Goal: Task Accomplishment & Management: Manage account settings

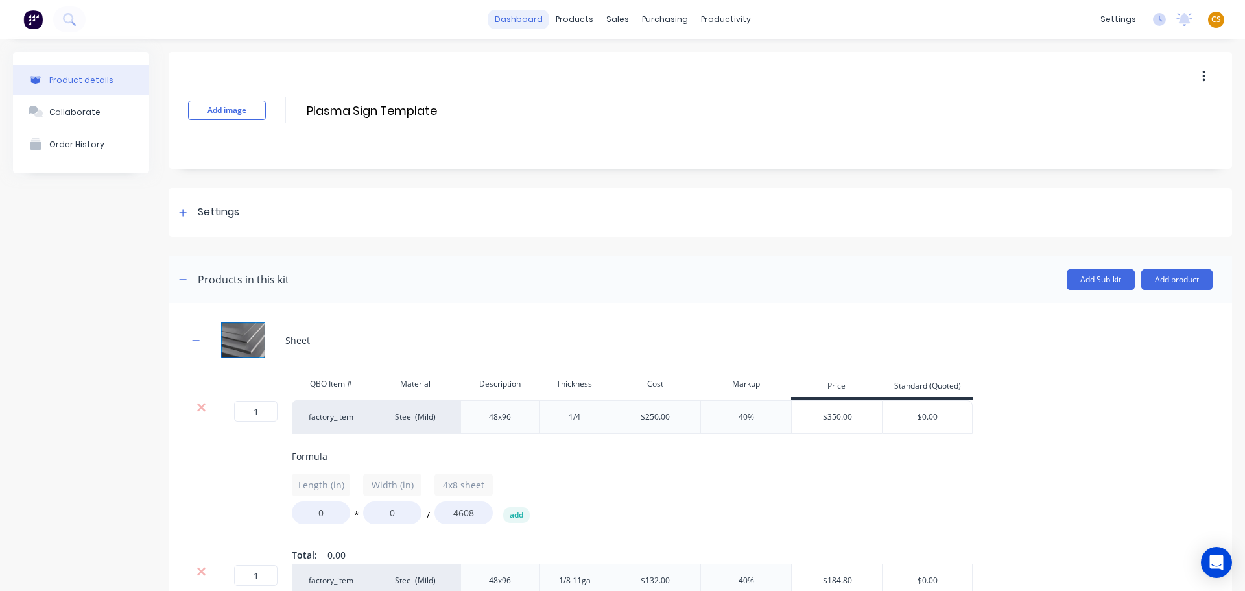
click at [510, 17] on link "dashboard" at bounding box center [518, 19] width 61 height 19
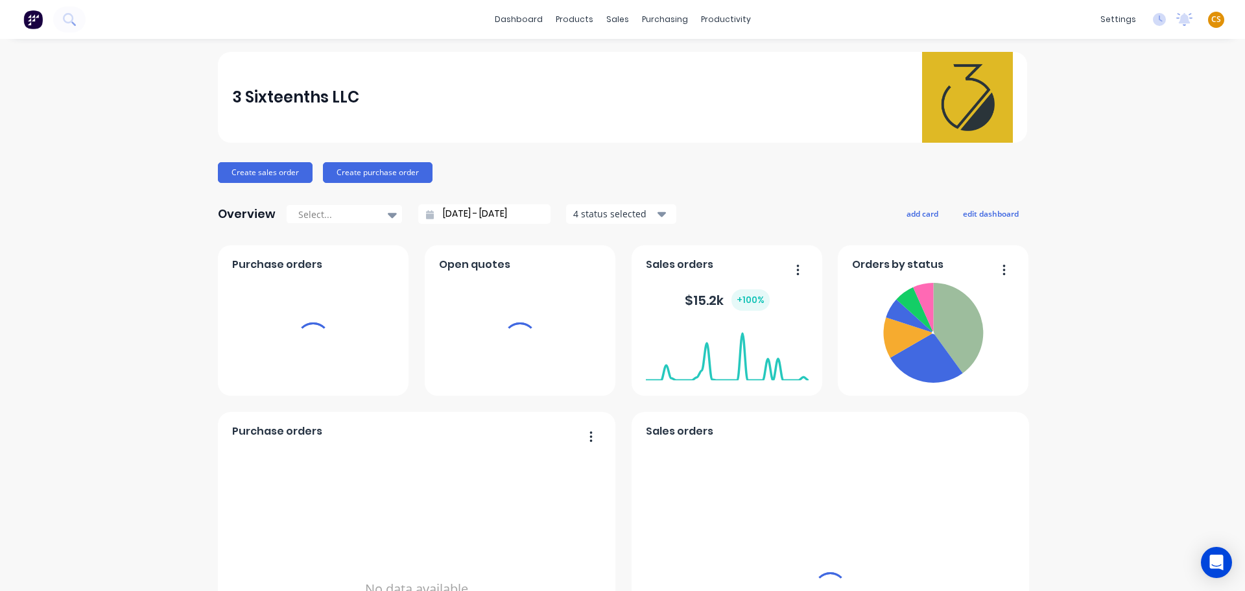
click at [1211, 18] on span "CS" at bounding box center [1216, 20] width 10 height 12
click at [1179, 163] on div "Sign out" at bounding box center [1194, 163] width 35 height 12
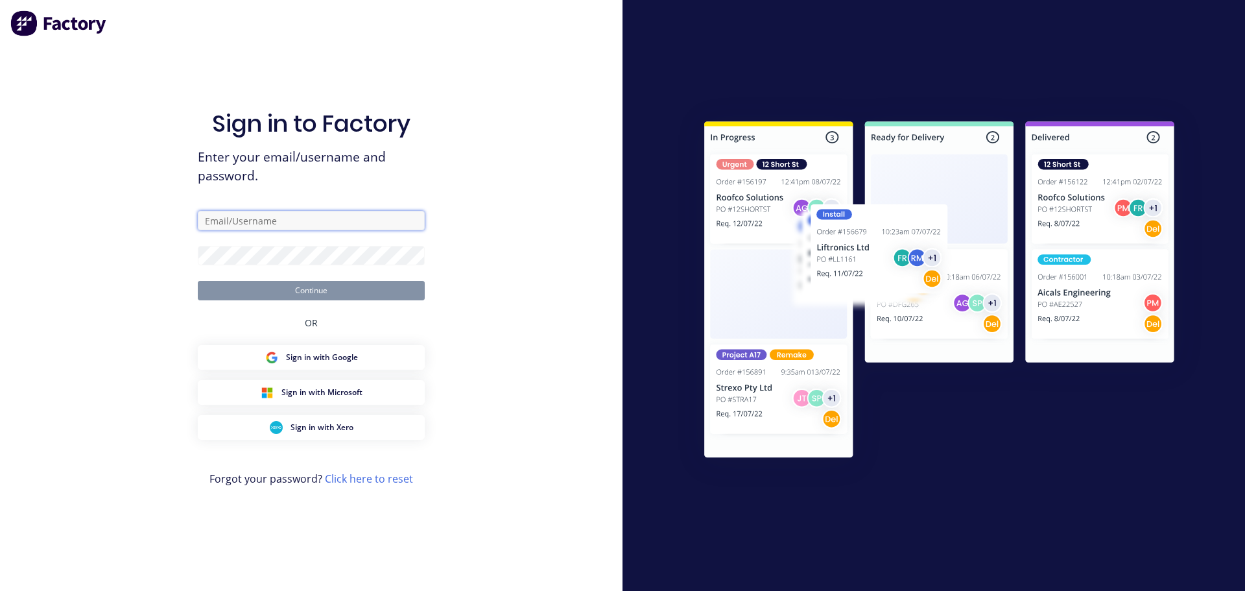
click at [286, 226] on input "text" at bounding box center [311, 220] width 227 height 19
type input "[PERSON_NAME][EMAIL_ADDRESS][DOMAIN_NAME]"
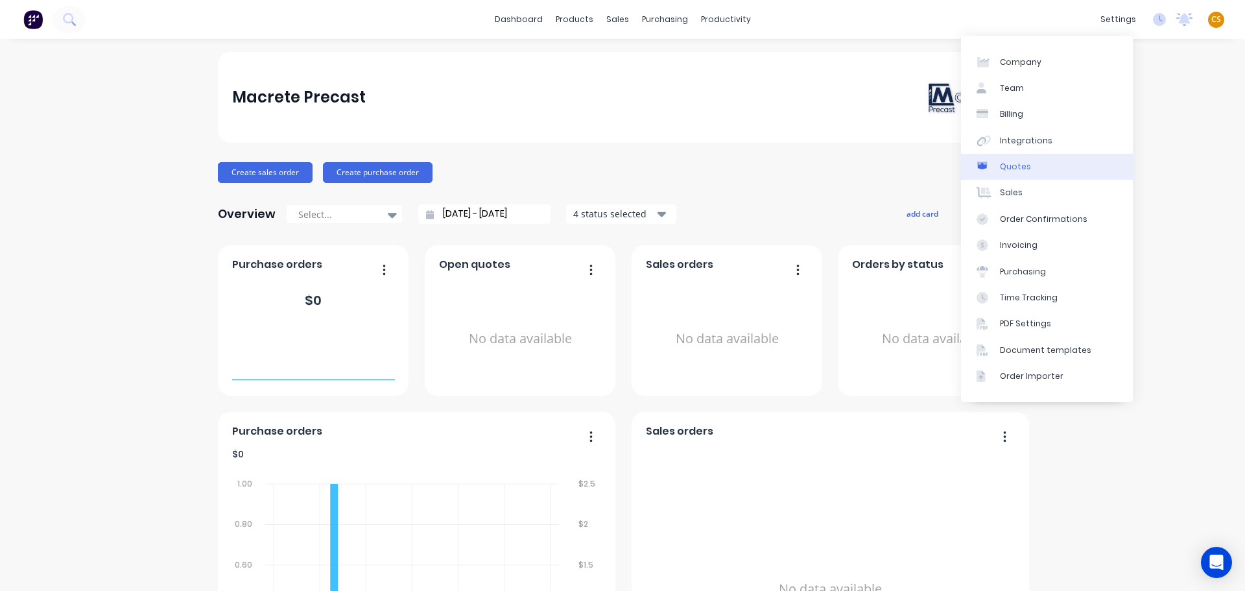
click at [1027, 167] on div "Quotes" at bounding box center [1015, 167] width 31 height 12
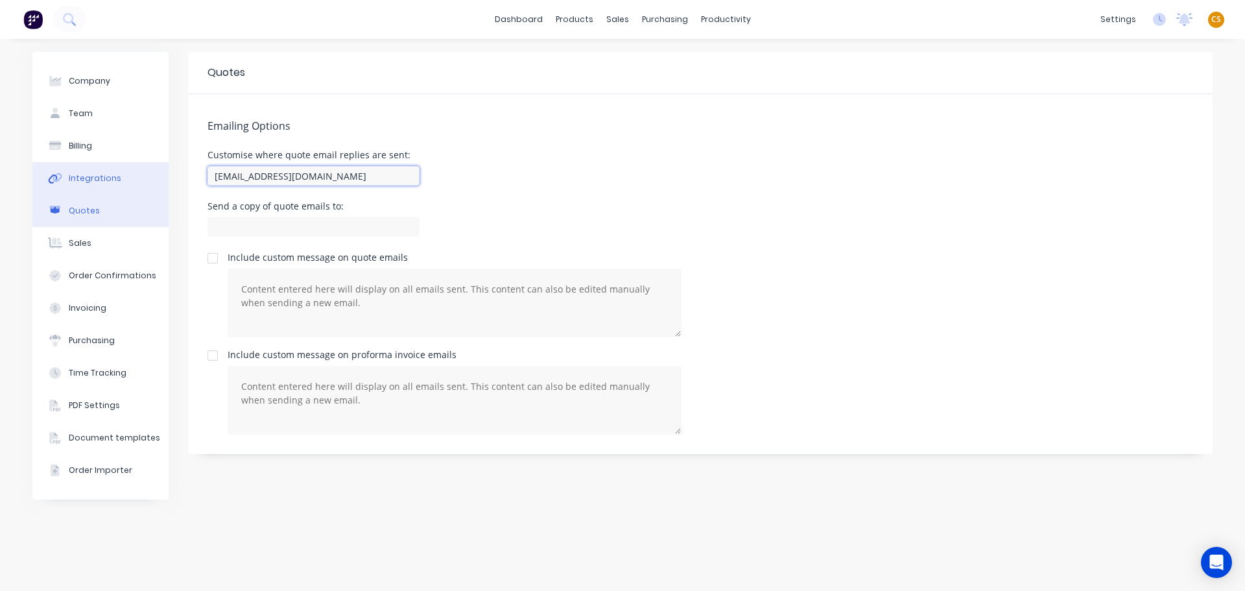
drag, startPoint x: 342, startPoint y: 174, endPoint x: 162, endPoint y: 181, distance: 180.4
click at [166, 179] on div "Company Team Billing Integrations Quotes Sales Order Confirmations Invoicing Pu…" at bounding box center [622, 315] width 1180 height 526
paste input "[EMAIL_ADDRESS][DOMAIN_NAME]"
type input "[EMAIL_ADDRESS][DOMAIN_NAME]"
click at [214, 228] on input at bounding box center [313, 226] width 212 height 19
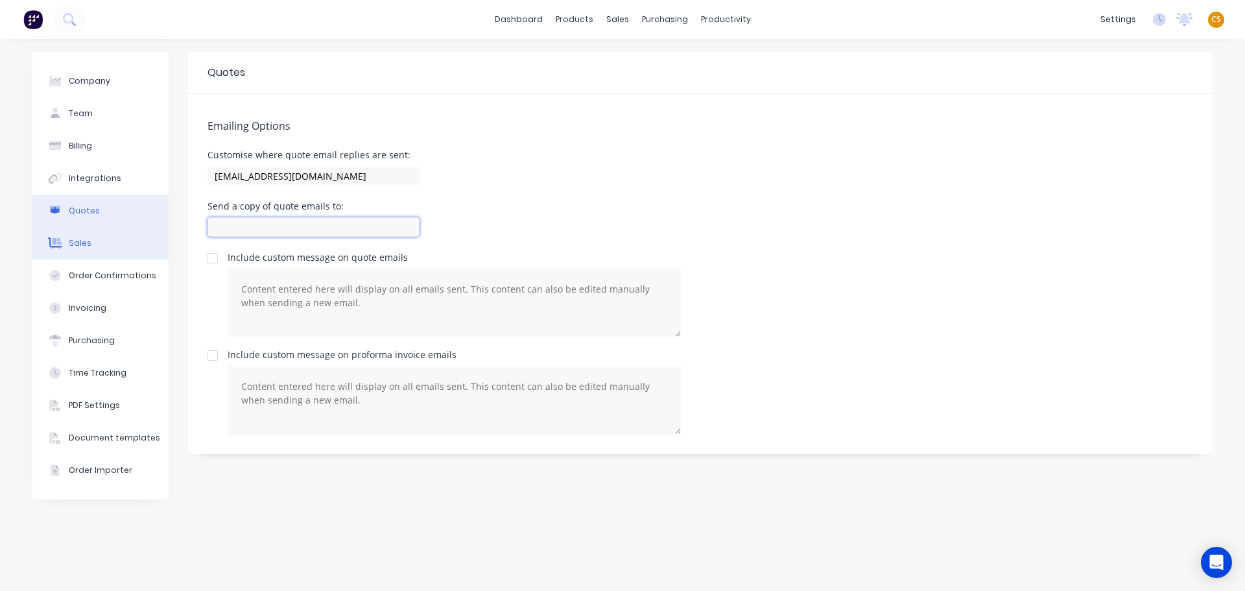
paste input "[EMAIL_ADDRESS][DOMAIN_NAME]"
type input "[EMAIL_ADDRESS][DOMAIN_NAME]"
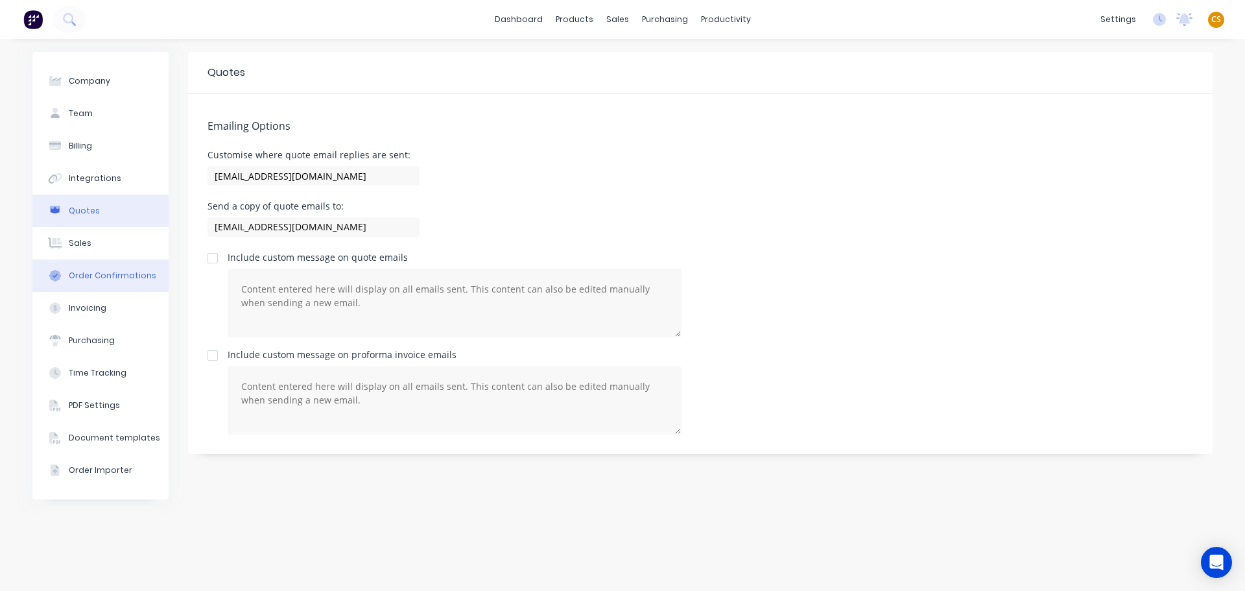
click at [89, 277] on div "Order Confirmations" at bounding box center [113, 276] width 88 height 12
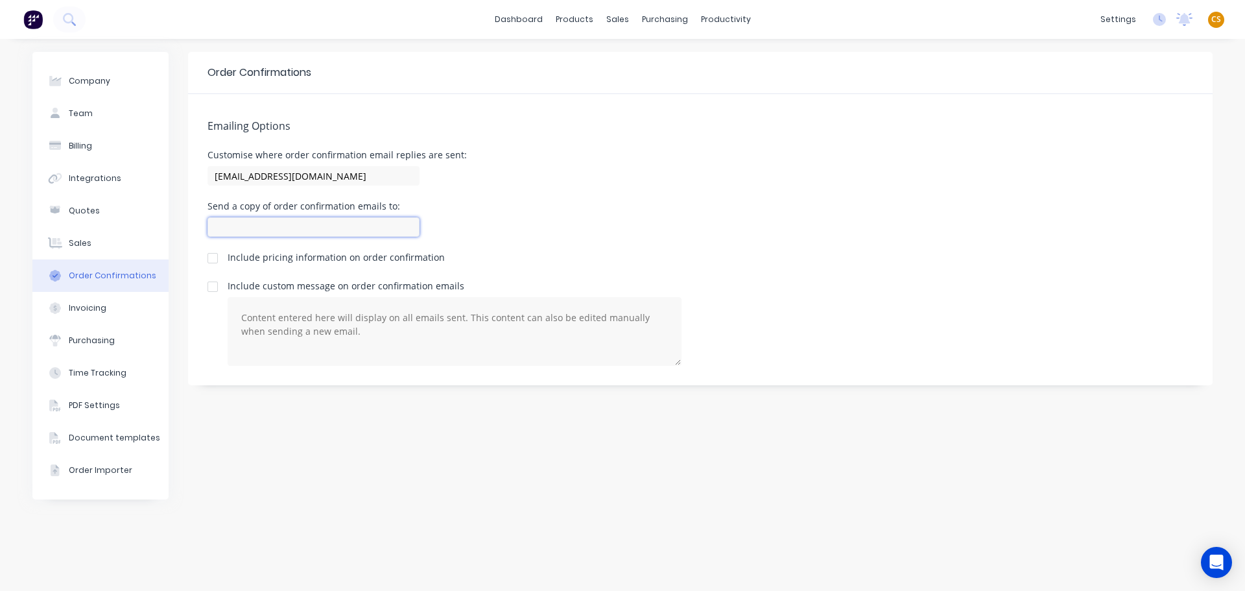
click at [237, 228] on input at bounding box center [313, 226] width 212 height 19
paste input "[EMAIL_ADDRESS][DOMAIN_NAME]"
type input "[EMAIL_ADDRESS][DOMAIN_NAME]"
click at [93, 310] on div "Invoicing" at bounding box center [88, 308] width 38 height 12
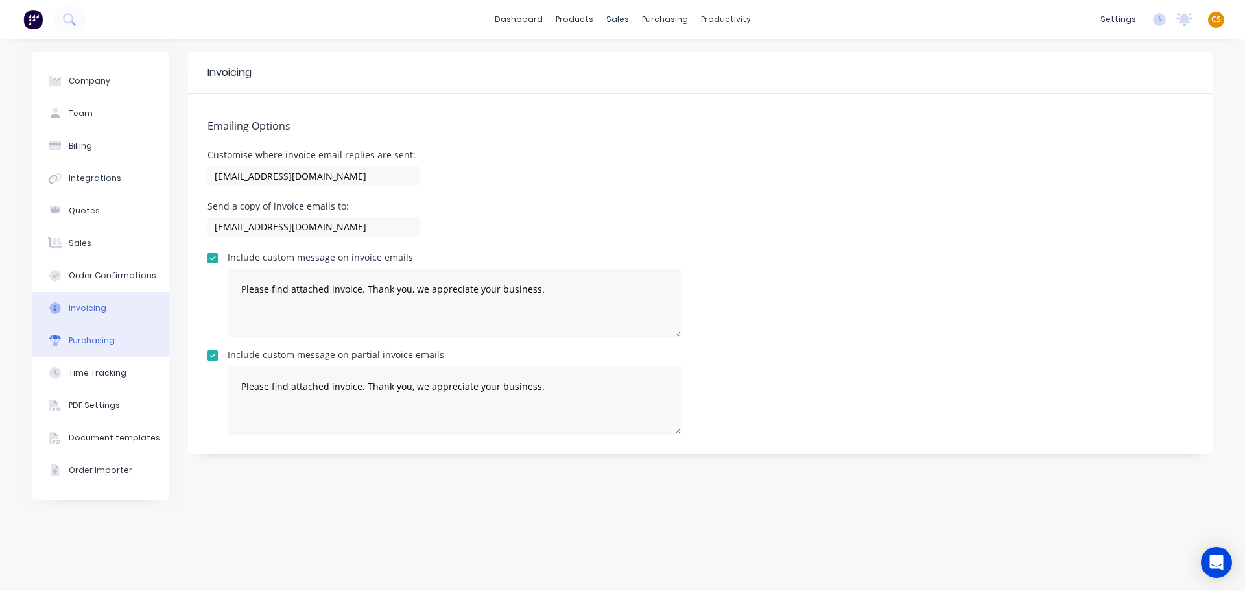
click at [87, 343] on div "Purchasing" at bounding box center [92, 341] width 46 height 12
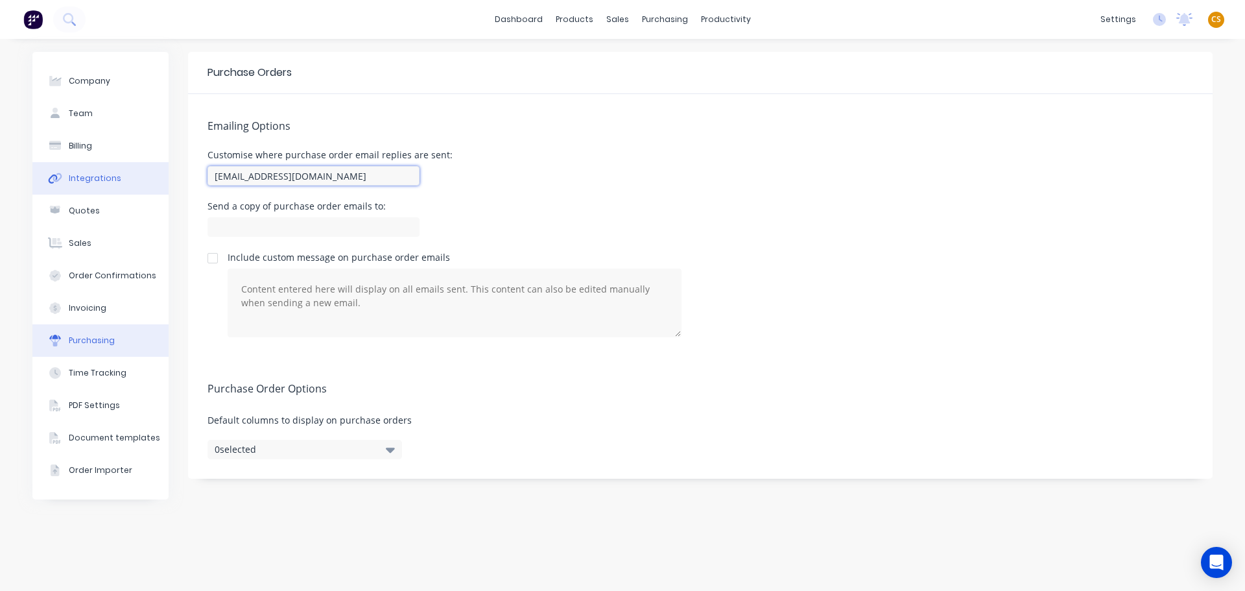
drag, startPoint x: 340, startPoint y: 177, endPoint x: 133, endPoint y: 181, distance: 207.5
click at [133, 181] on div "Company Team Billing Integrations Quotes Sales Order Confirmations Invoicing Pu…" at bounding box center [622, 315] width 1180 height 526
paste input "[EMAIL_ADDRESS][DOMAIN_NAME]"
type input "[EMAIL_ADDRESS][DOMAIN_NAME]"
click at [222, 227] on input at bounding box center [313, 226] width 212 height 19
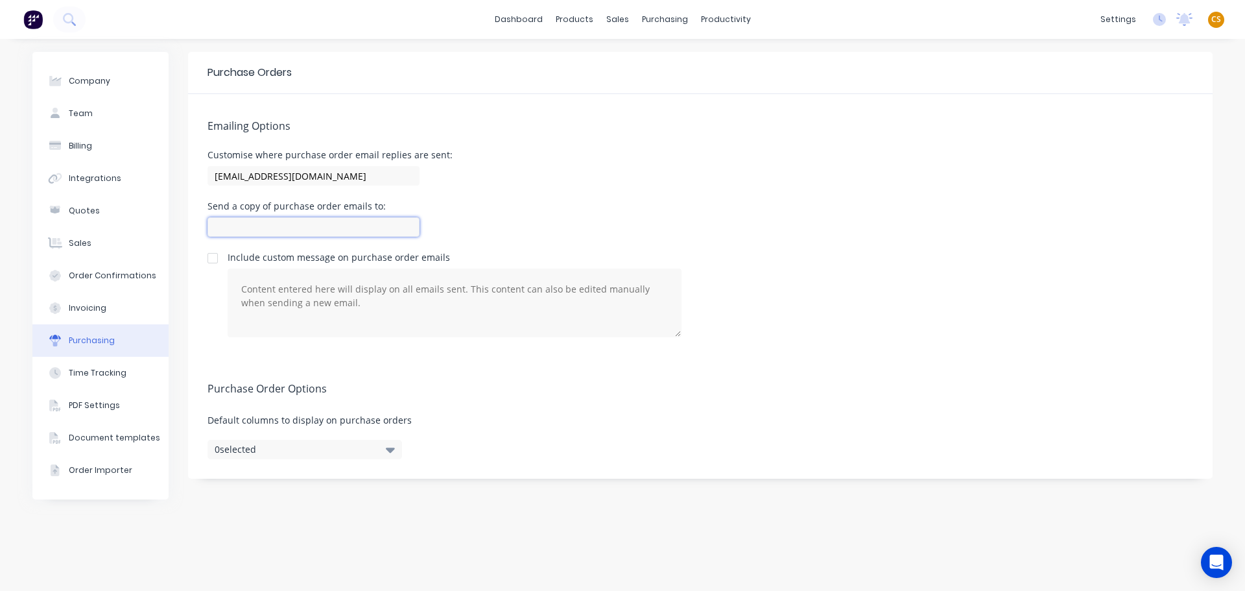
paste input "[EMAIL_ADDRESS][DOMAIN_NAME]"
type input "[EMAIL_ADDRESS][DOMAIN_NAME]"
click at [602, 140] on div "Emailing Options Customise where purchase order email replies are sent: [EMAIL_…" at bounding box center [700, 225] width 1024 height 263
click at [91, 175] on div "Integrations" at bounding box center [95, 178] width 53 height 12
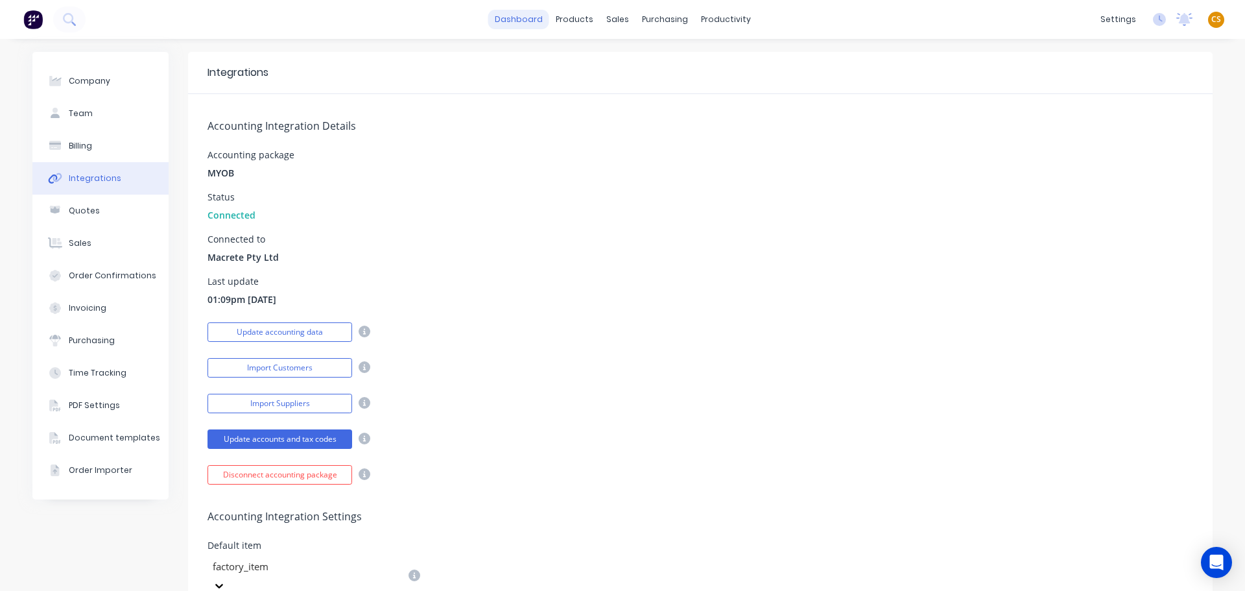
click at [508, 19] on link "dashboard" at bounding box center [518, 19] width 61 height 19
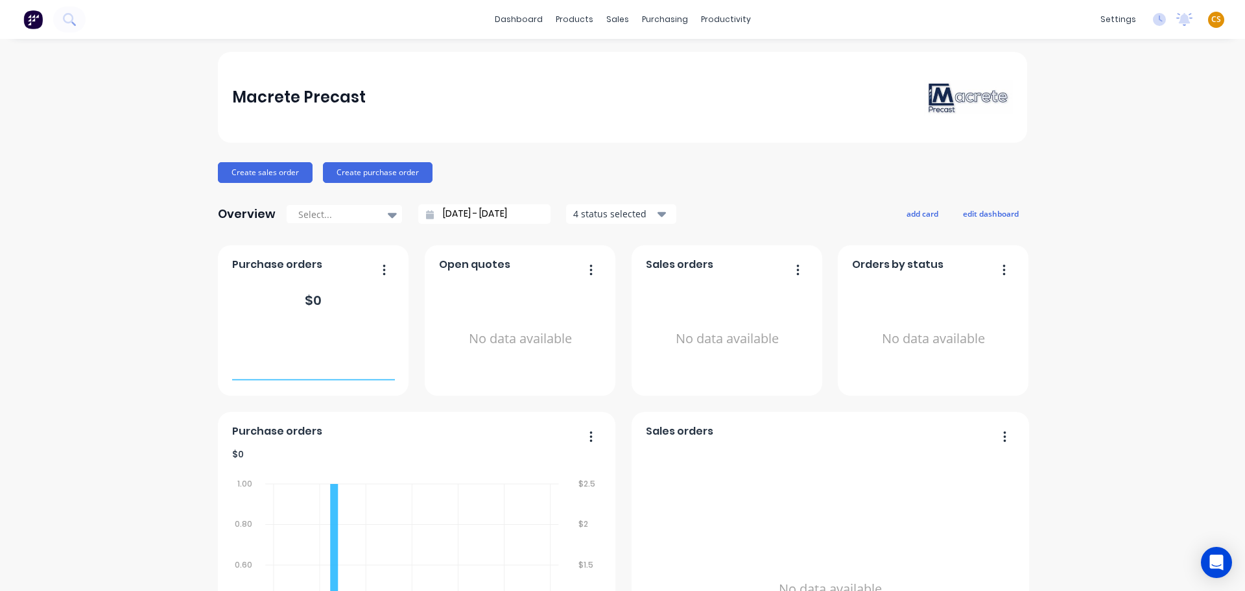
click at [1211, 21] on span "CS" at bounding box center [1216, 20] width 10 height 12
click at [1093, 158] on div "Sign out" at bounding box center [1105, 163] width 35 height 12
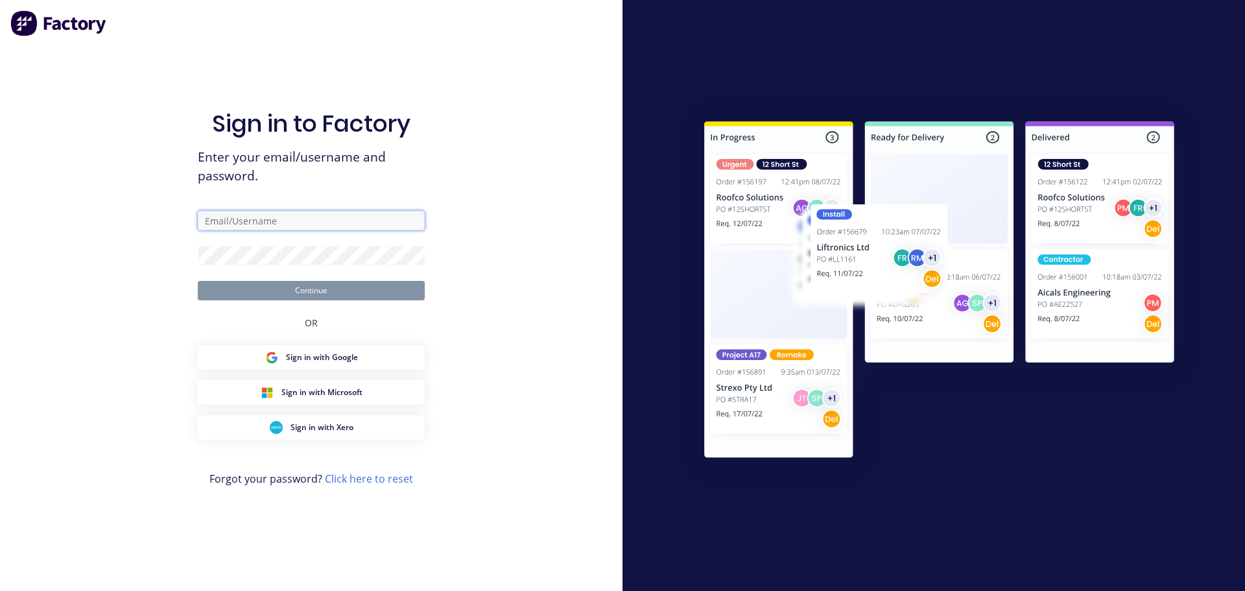
click at [211, 222] on input "text" at bounding box center [311, 220] width 227 height 19
type input "[PERSON_NAME][EMAIL_ADDRESS][DOMAIN_NAME]"
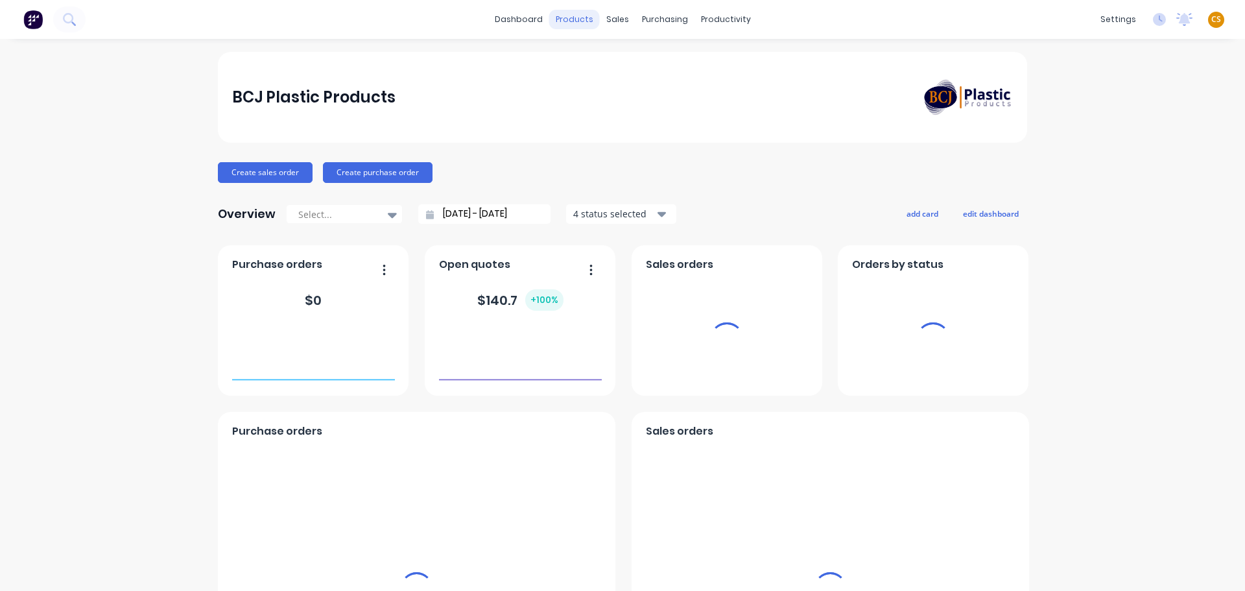
click at [573, 17] on div "products" at bounding box center [574, 19] width 51 height 19
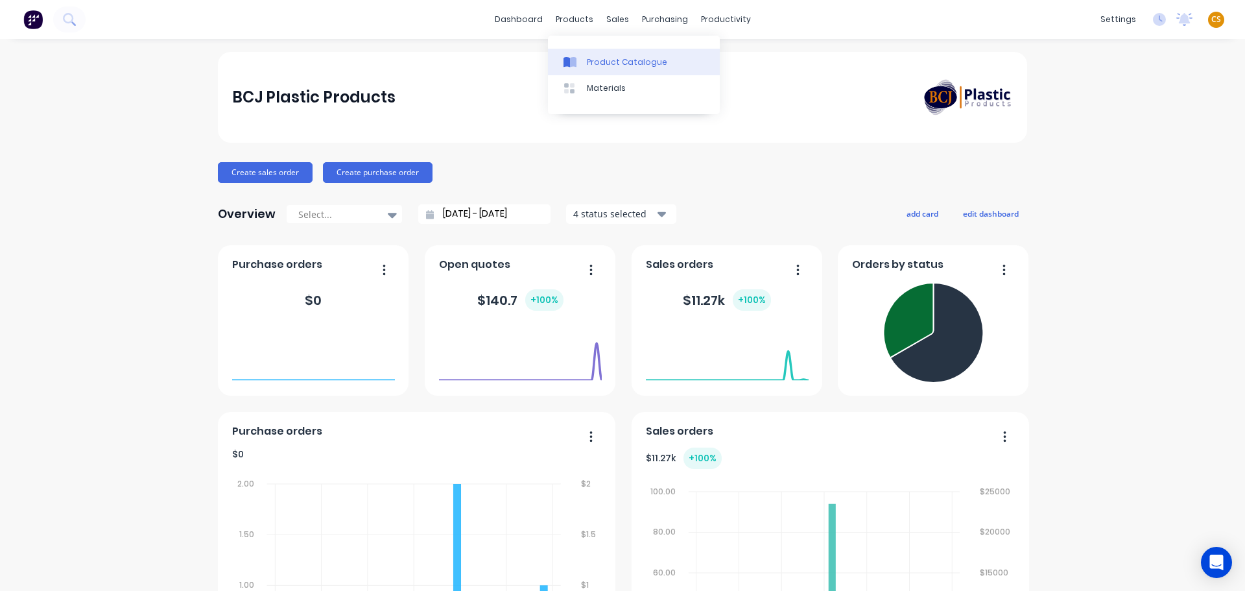
click at [600, 63] on div "Product Catalogue" at bounding box center [627, 62] width 80 height 12
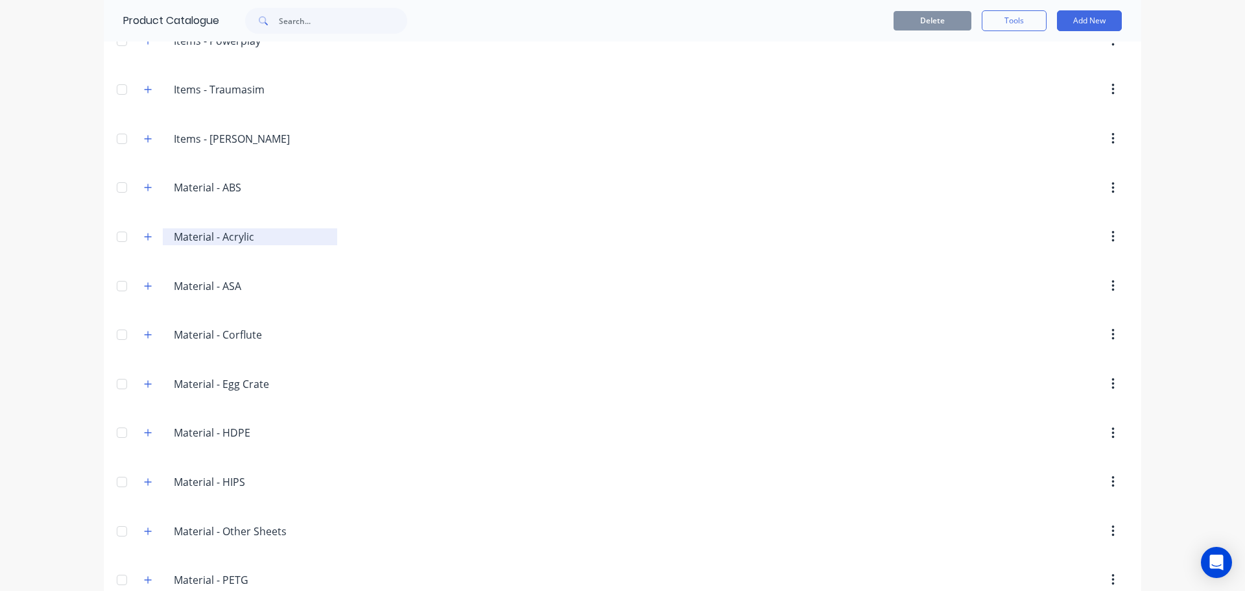
scroll to position [1329, 0]
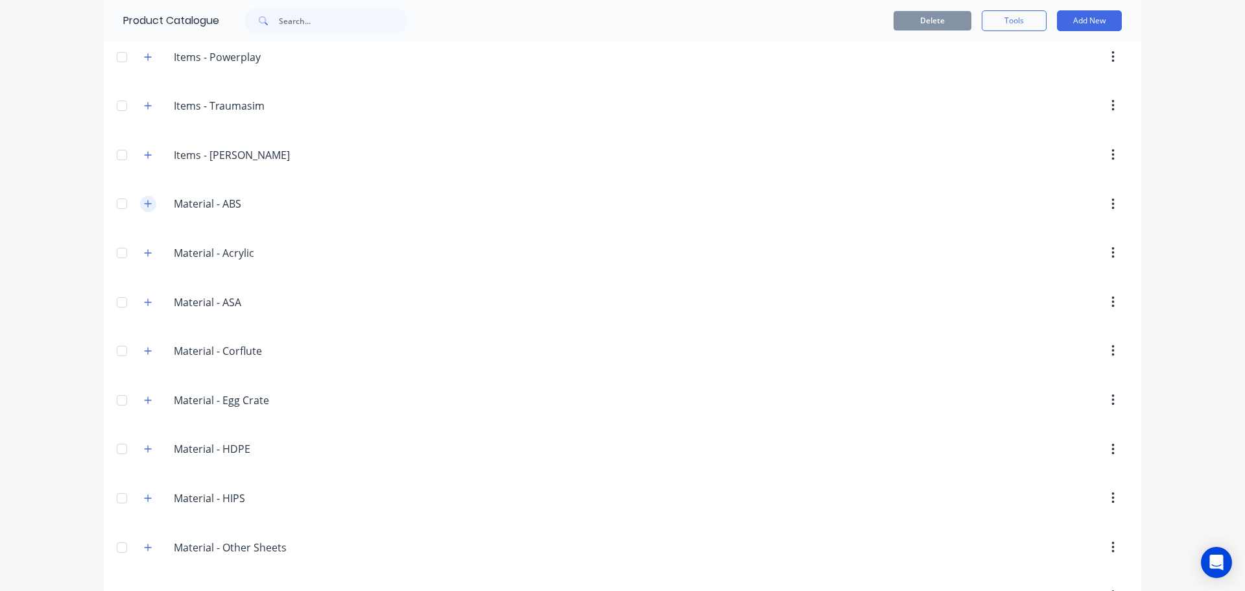
click at [145, 205] on icon "button" at bounding box center [148, 203] width 8 height 9
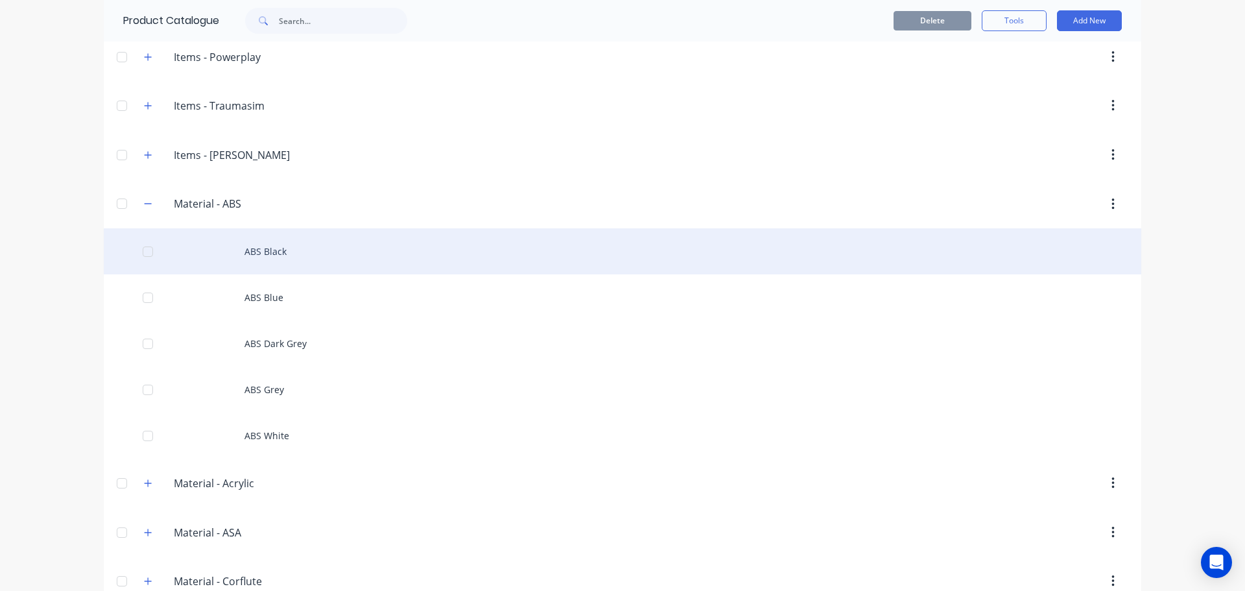
click at [268, 254] on div "ABS Black" at bounding box center [622, 251] width 1037 height 46
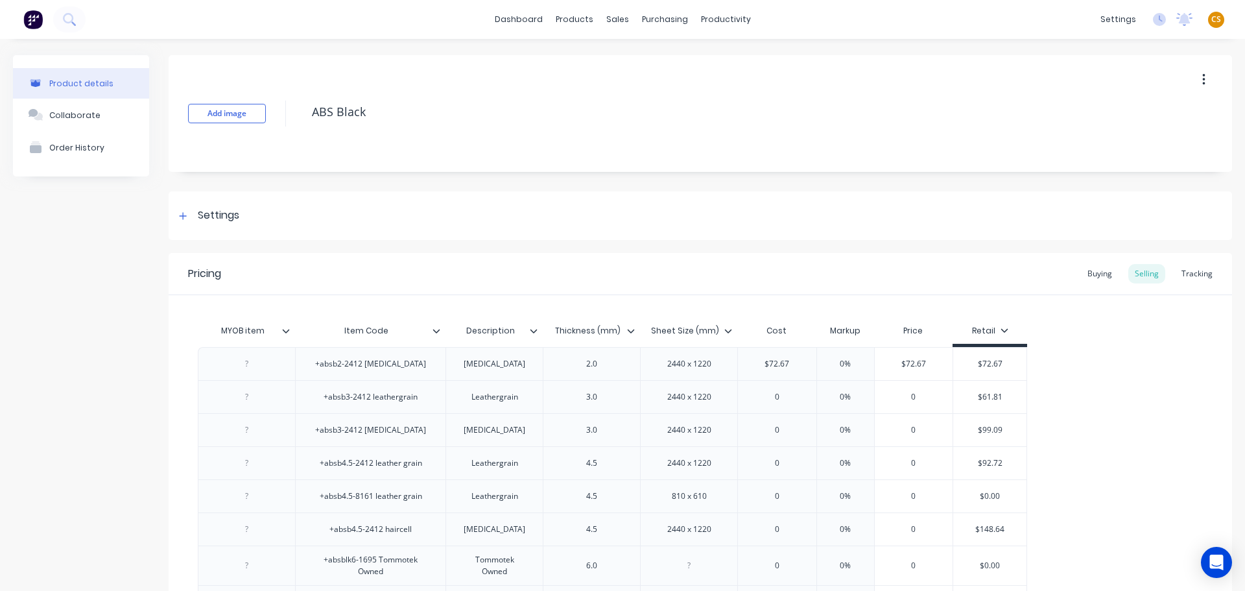
scroll to position [195, 0]
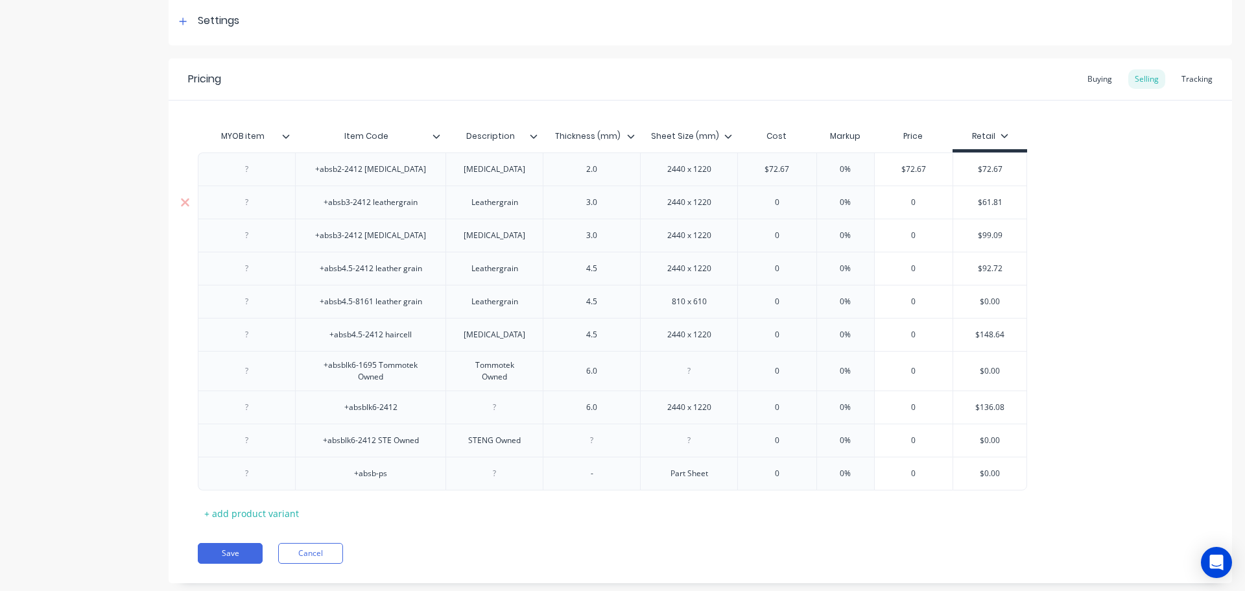
type input "$61.81"
click at [987, 201] on input "$61.81" at bounding box center [989, 202] width 73 height 12
click at [788, 202] on input "0" at bounding box center [777, 202] width 78 height 12
paste input "61.81"
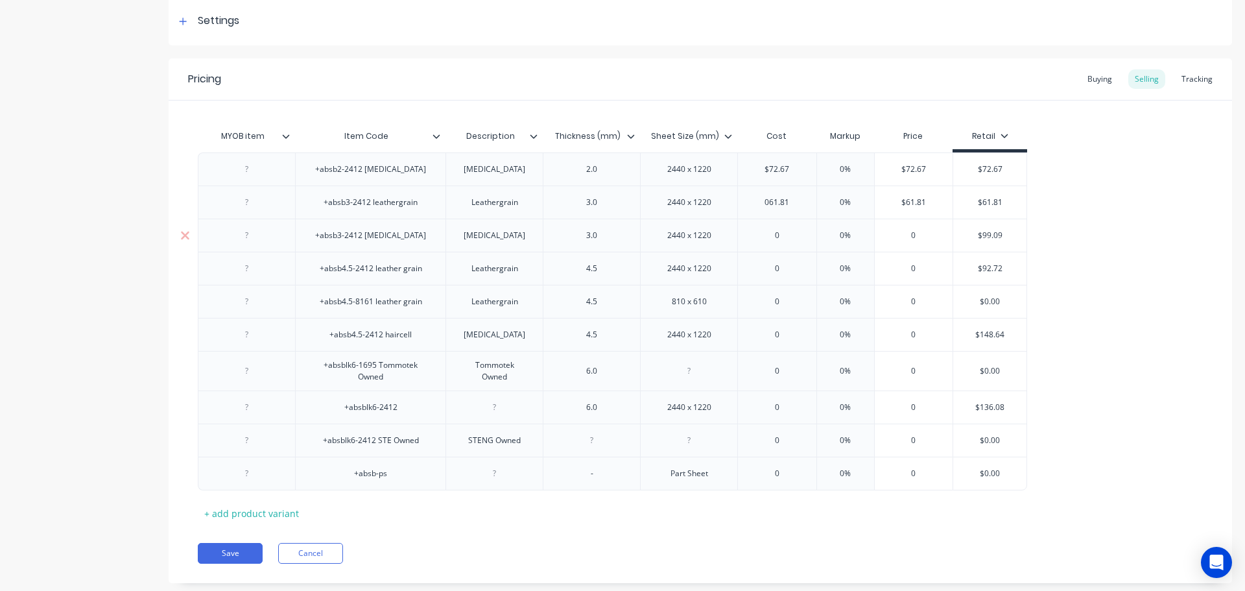
type input "061.81"
type input "$99.09"
click at [987, 233] on input "$99.09" at bounding box center [989, 236] width 73 height 12
click at [784, 233] on input "0" at bounding box center [777, 236] width 78 height 12
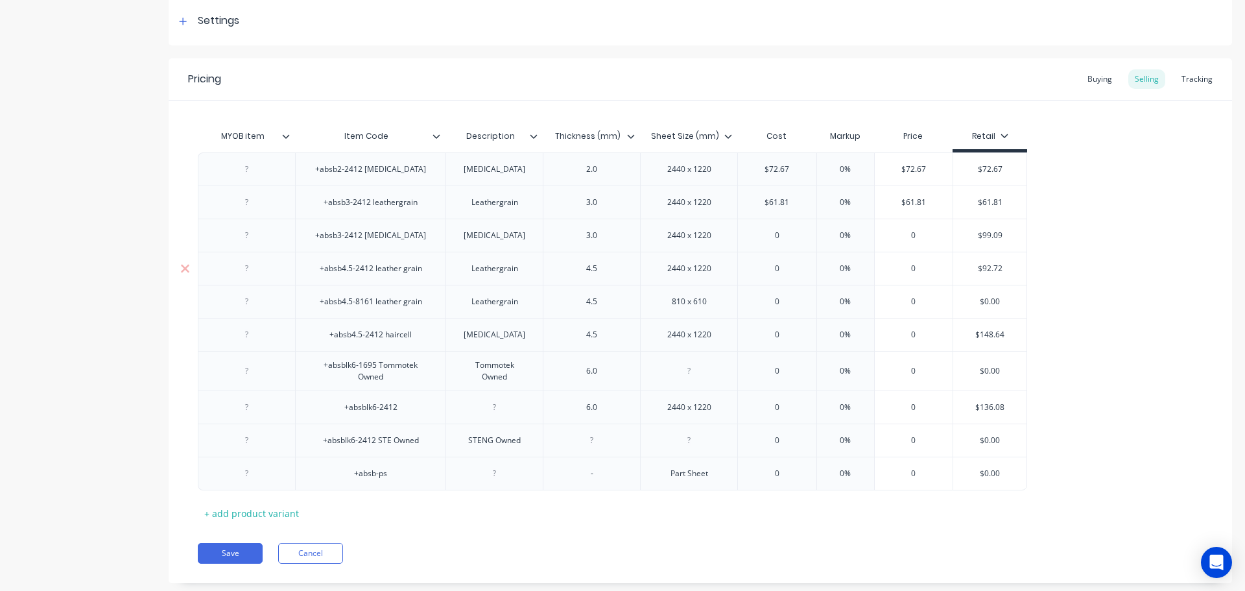
paste input "99.09"
type input "099.09"
type input "$92.72"
click at [986, 265] on input "$92.72" at bounding box center [989, 269] width 73 height 12
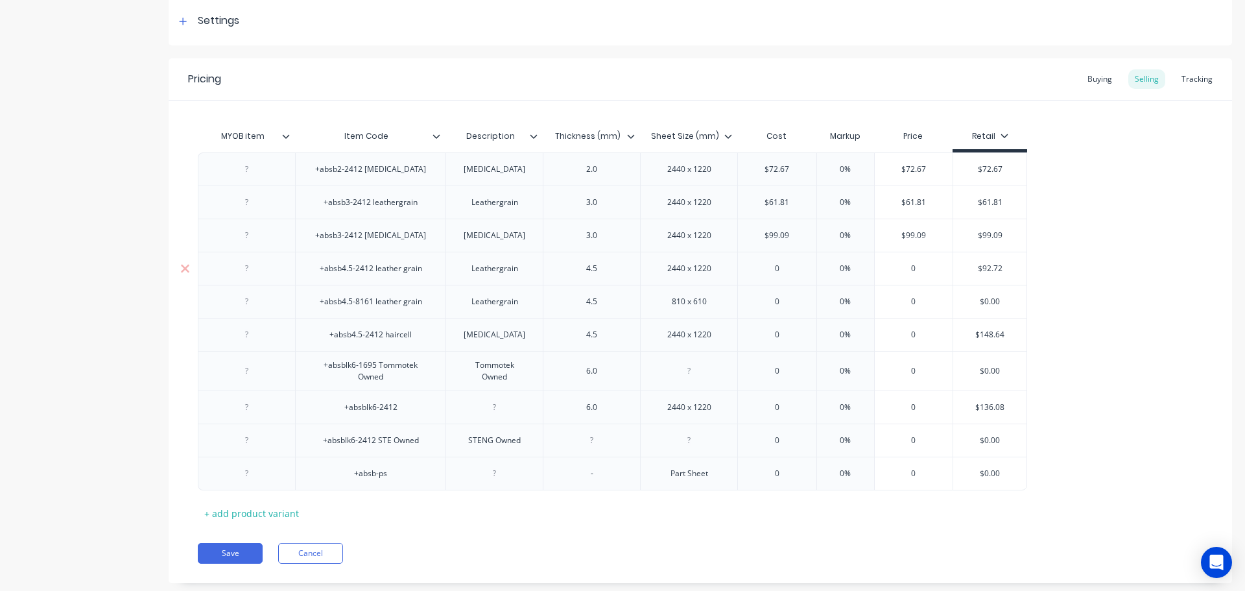
drag, startPoint x: 777, startPoint y: 270, endPoint x: 788, endPoint y: 272, distance: 11.7
click at [777, 271] on input "0" at bounding box center [777, 269] width 78 height 12
paste input "92.72"
type input "92.72"
type input "$148.64"
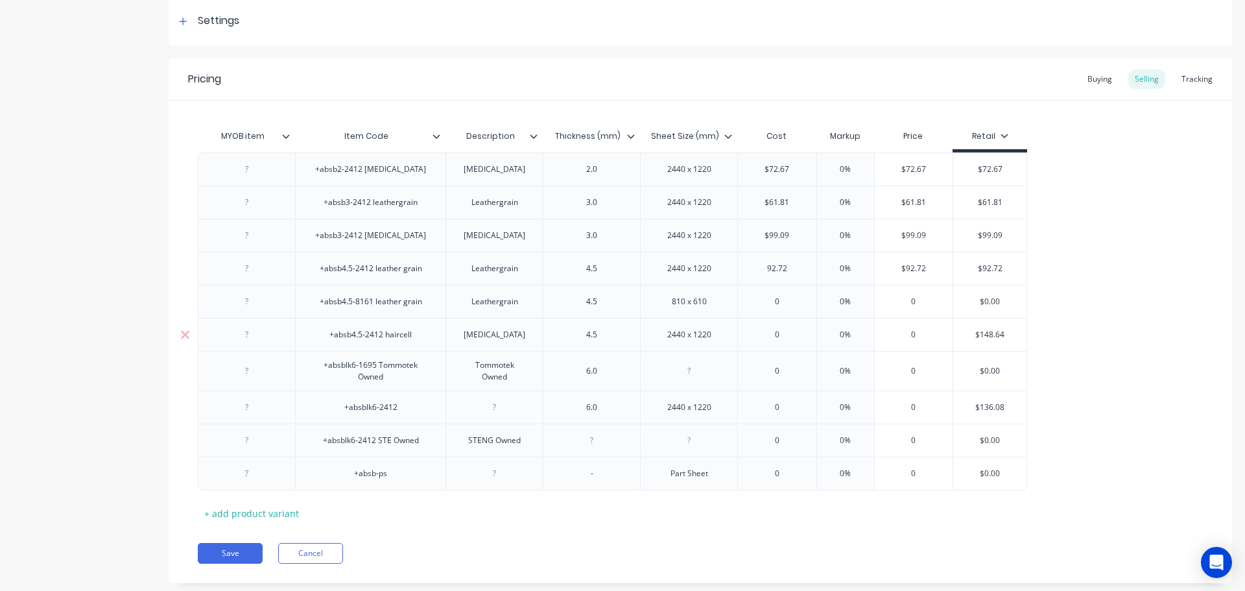
click at [987, 333] on input "$148.64" at bounding box center [989, 335] width 73 height 12
click at [776, 328] on div "0" at bounding box center [777, 334] width 78 height 32
paste input "148.64"
type input "0148.64"
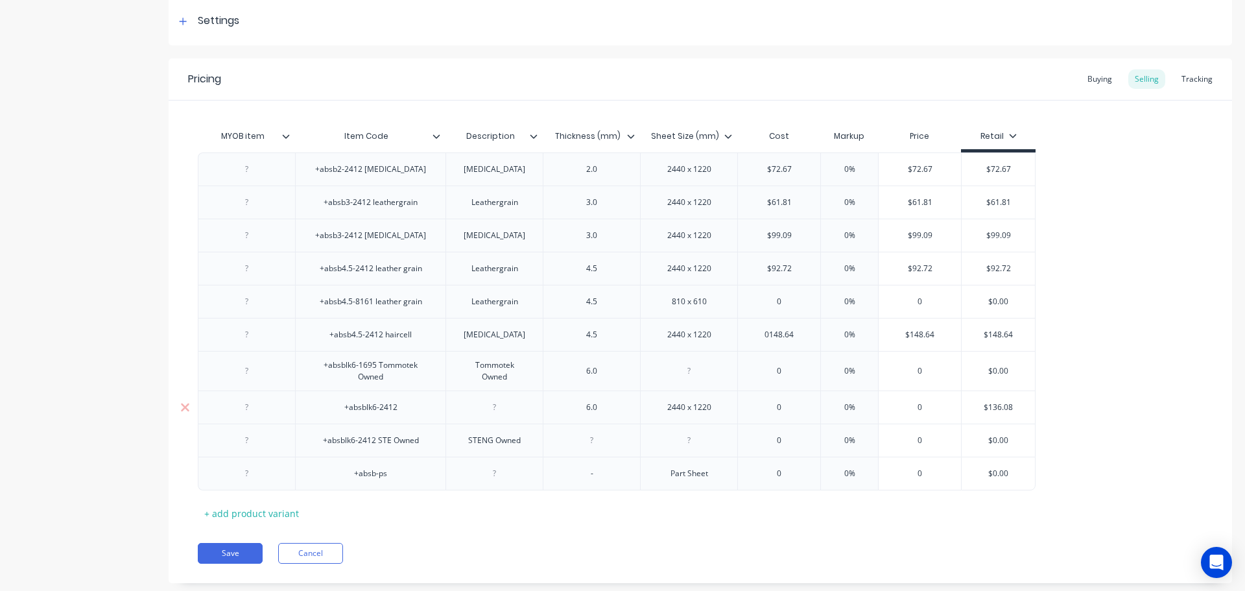
type input "$136.08"
click at [995, 404] on input "$136.08" at bounding box center [998, 407] width 73 height 12
click at [783, 406] on input "0" at bounding box center [779, 407] width 82 height 12
paste input "136.08"
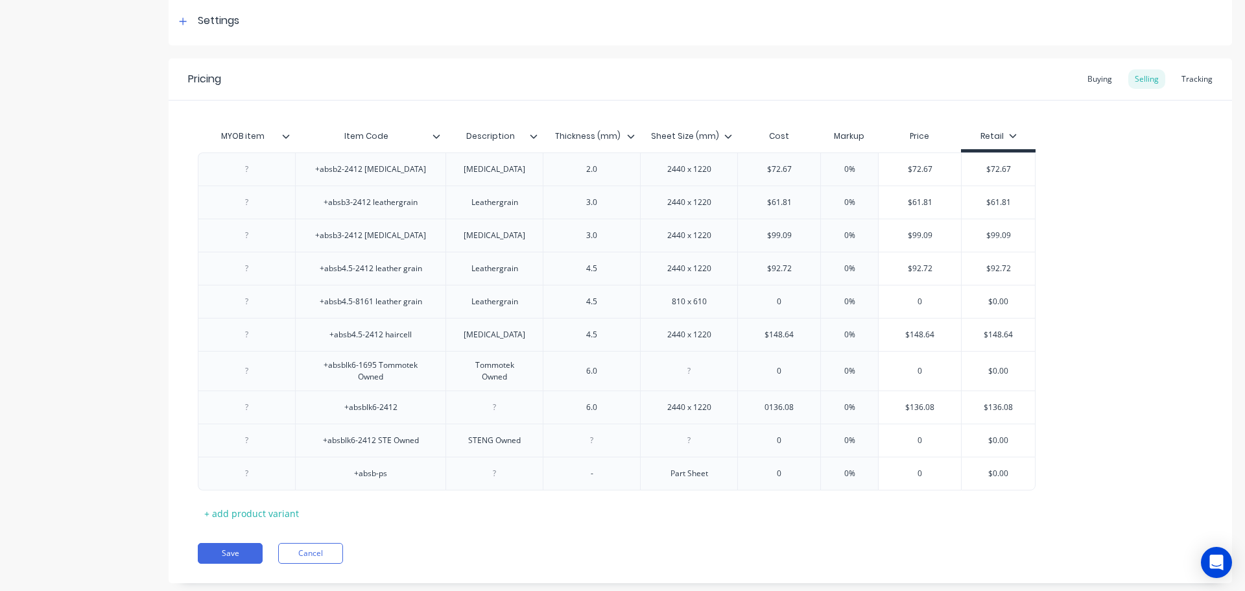
type input "0136.08"
click at [1136, 447] on div "+absb2-2412 [MEDICAL_DATA] [MEDICAL_DATA] 2.0 2440 x 1220 $72.67 0% $72.67 $72.…" at bounding box center [700, 321] width 1005 height 338
click at [228, 555] on button "Save" at bounding box center [230, 553] width 65 height 21
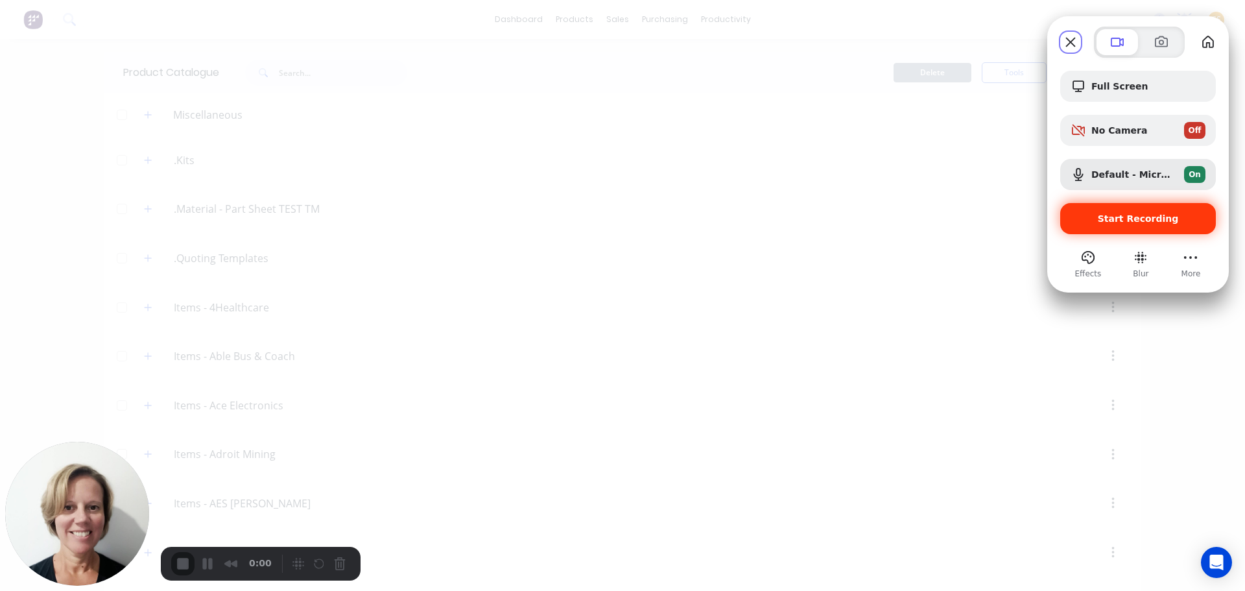
click at [1152, 222] on span "Start Recording" at bounding box center [1138, 218] width 81 height 10
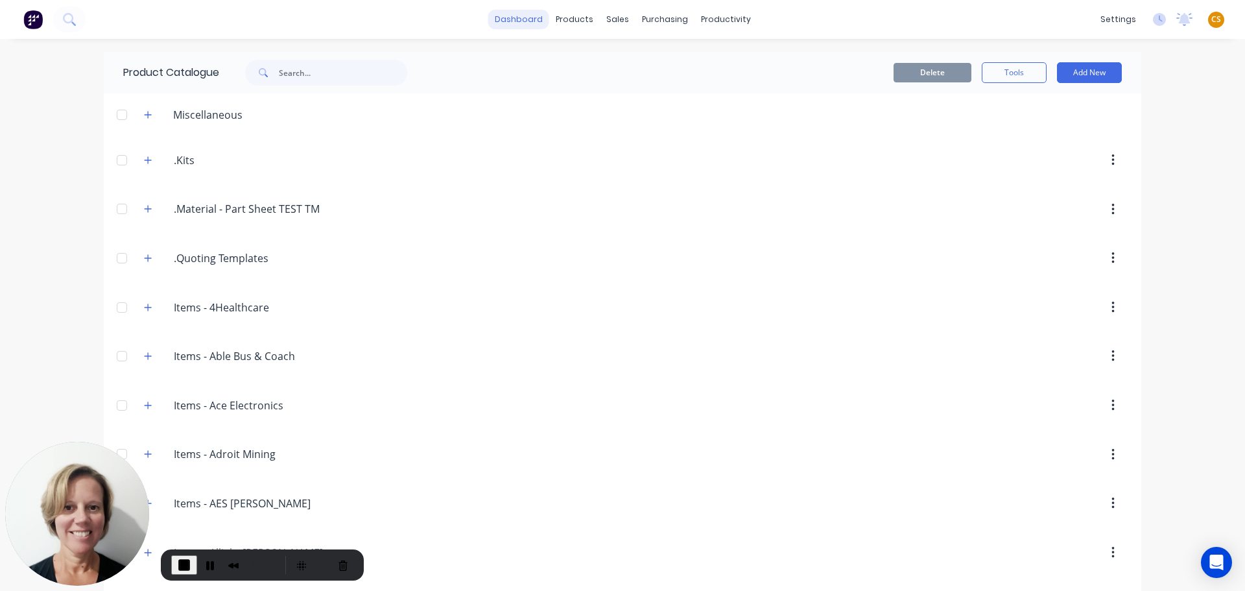
click at [516, 19] on link "dashboard" at bounding box center [518, 19] width 61 height 19
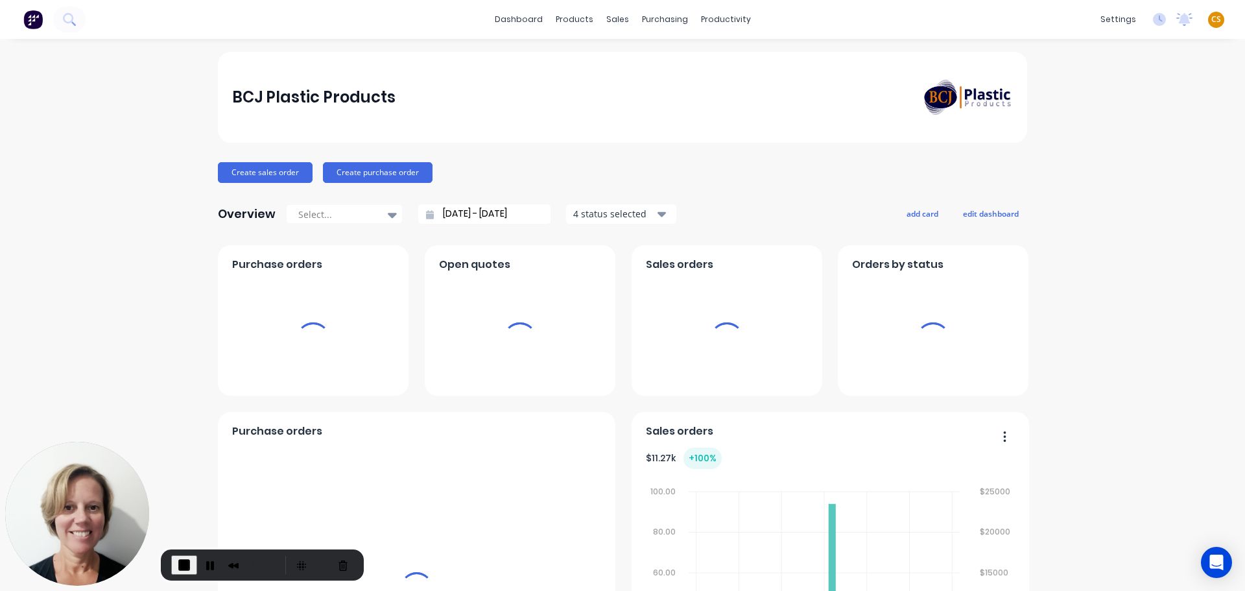
click at [245, 93] on div "BCJ Plastic Products" at bounding box center [313, 97] width 163 height 26
click at [372, 97] on div "BCJ Plastic Products" at bounding box center [313, 97] width 163 height 26
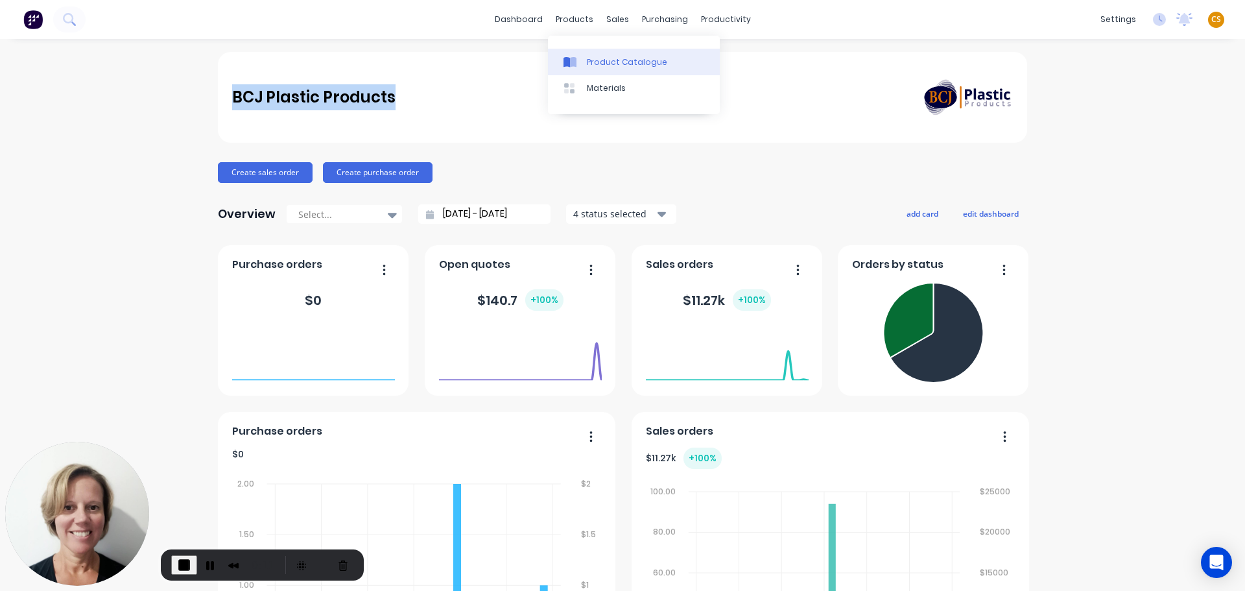
click at [602, 64] on div "Product Catalogue" at bounding box center [627, 62] width 80 height 12
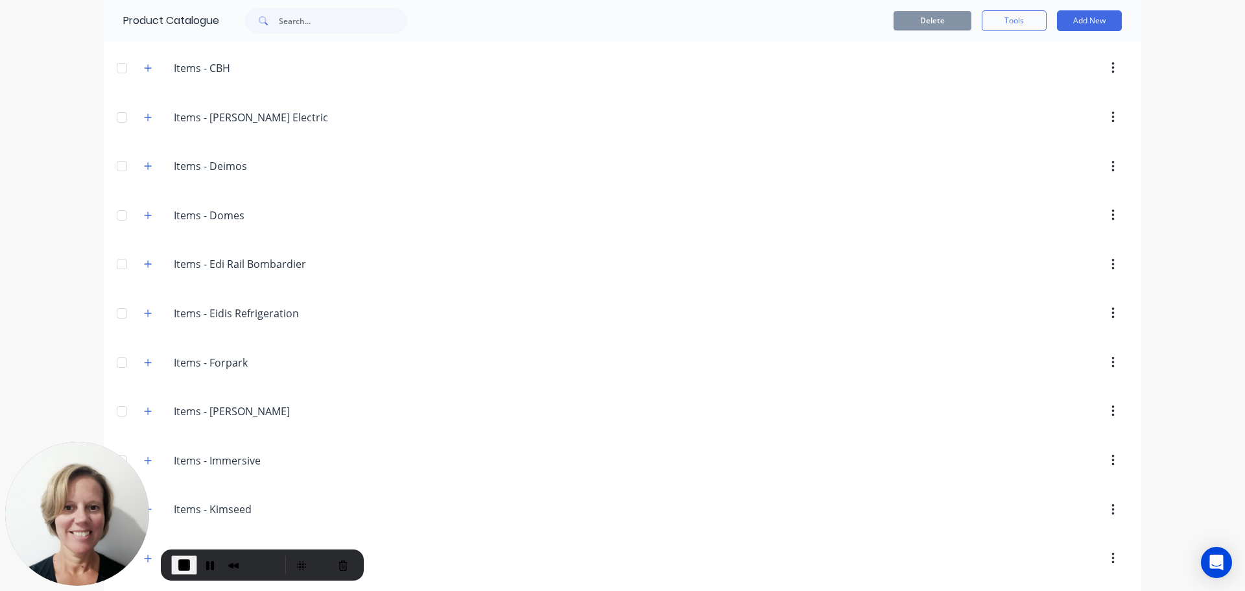
scroll to position [1362, 0]
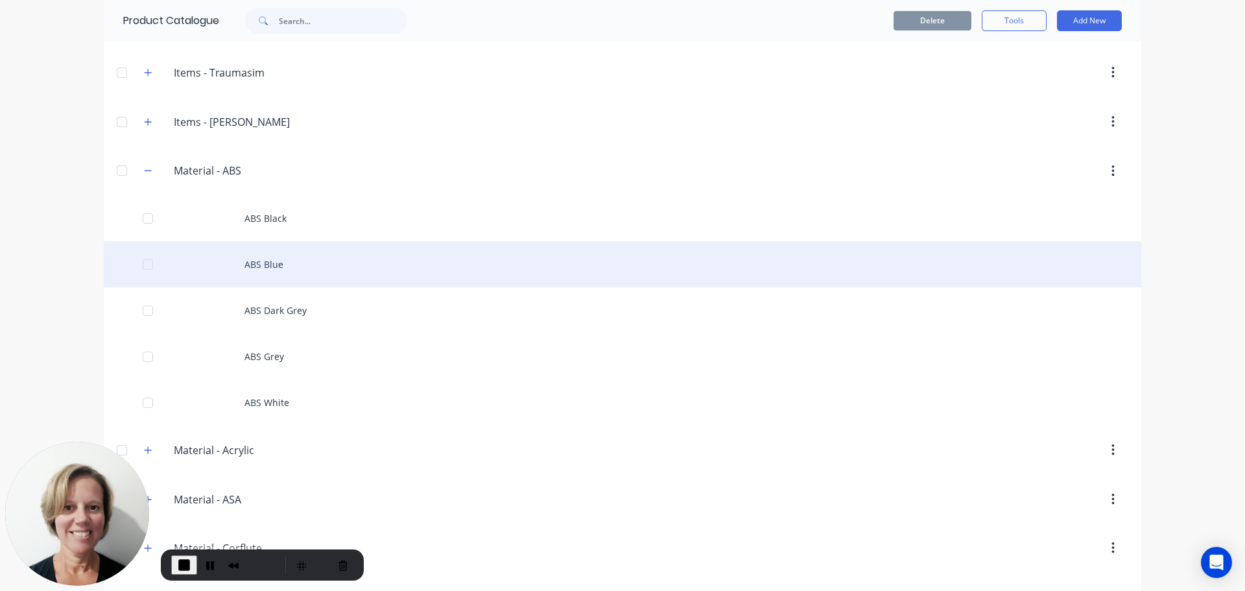
click at [255, 268] on div "ABS Blue" at bounding box center [622, 264] width 1037 height 46
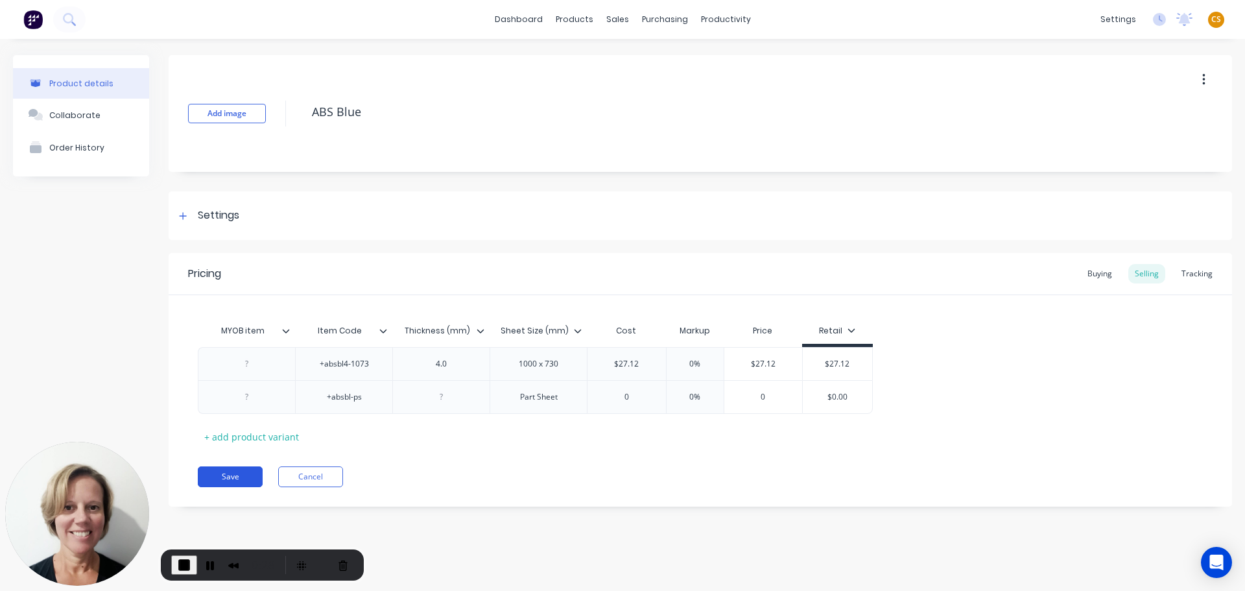
click at [239, 480] on button "Save" at bounding box center [230, 476] width 65 height 21
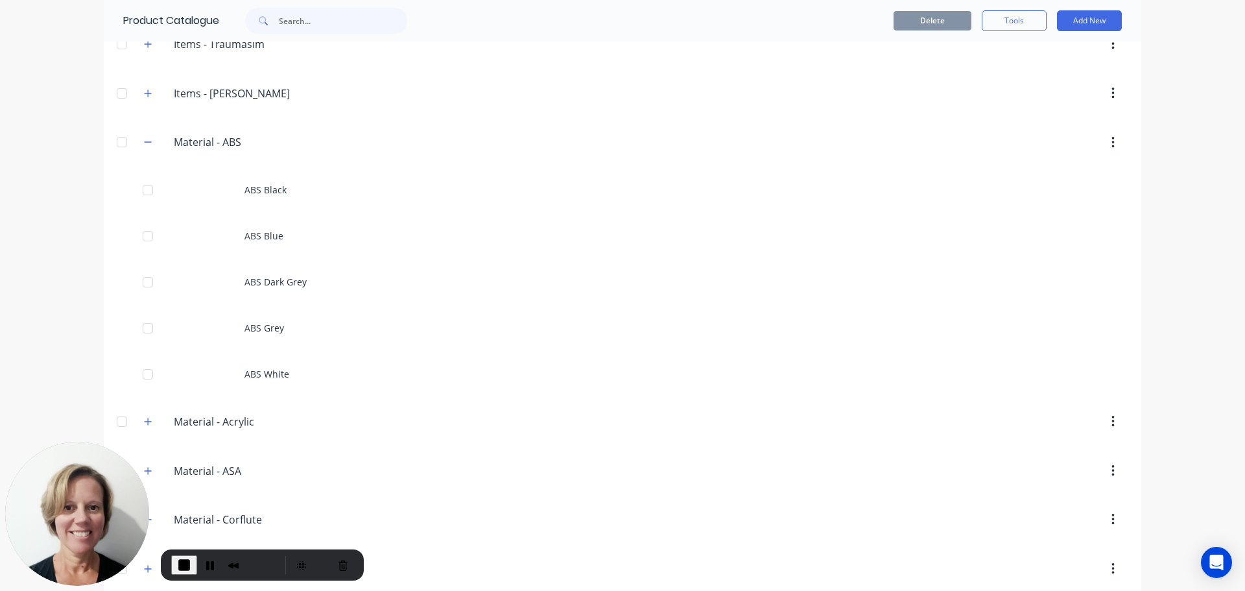
scroll to position [1364, 0]
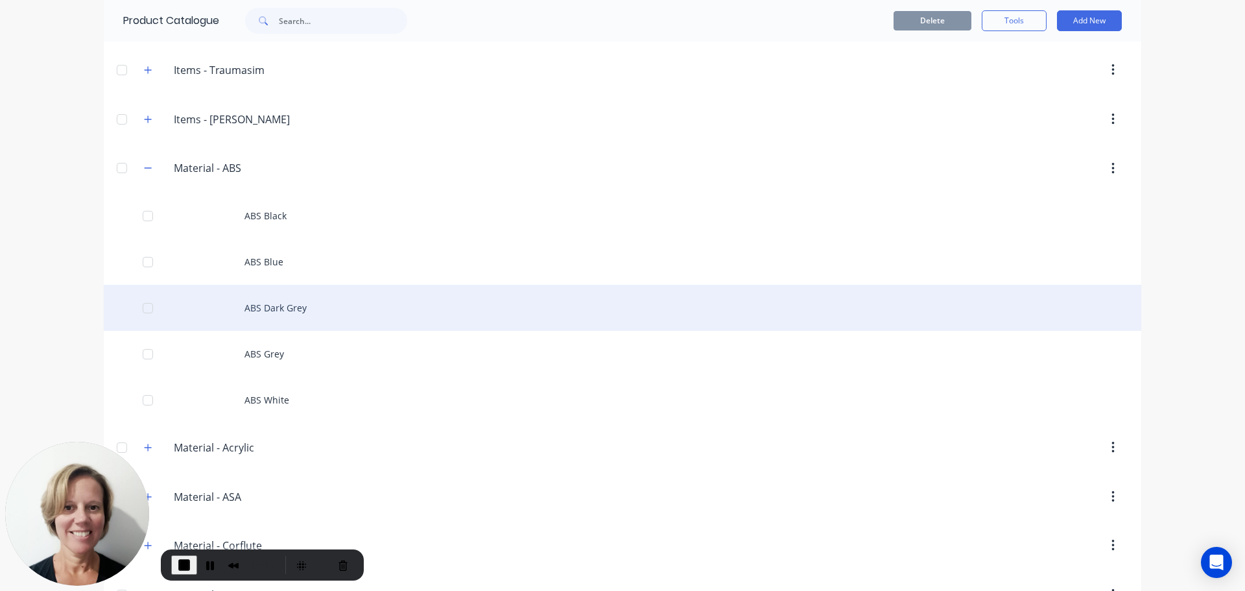
click at [266, 311] on div "ABS Dark Grey" at bounding box center [622, 308] width 1037 height 46
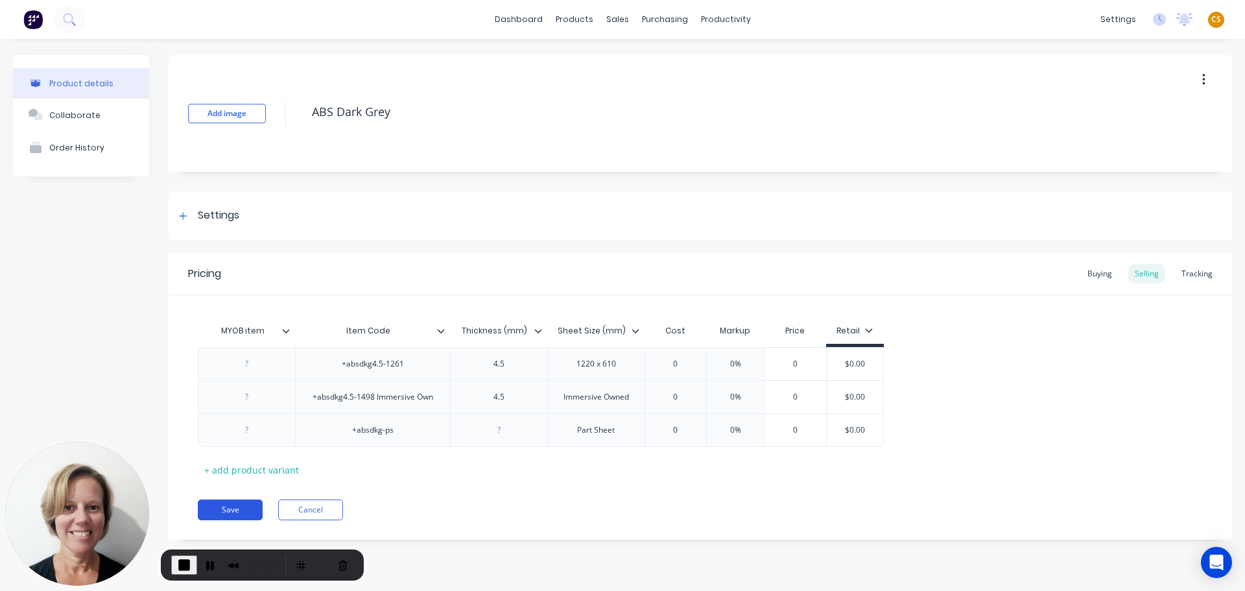
click at [234, 510] on button "Save" at bounding box center [230, 509] width 65 height 21
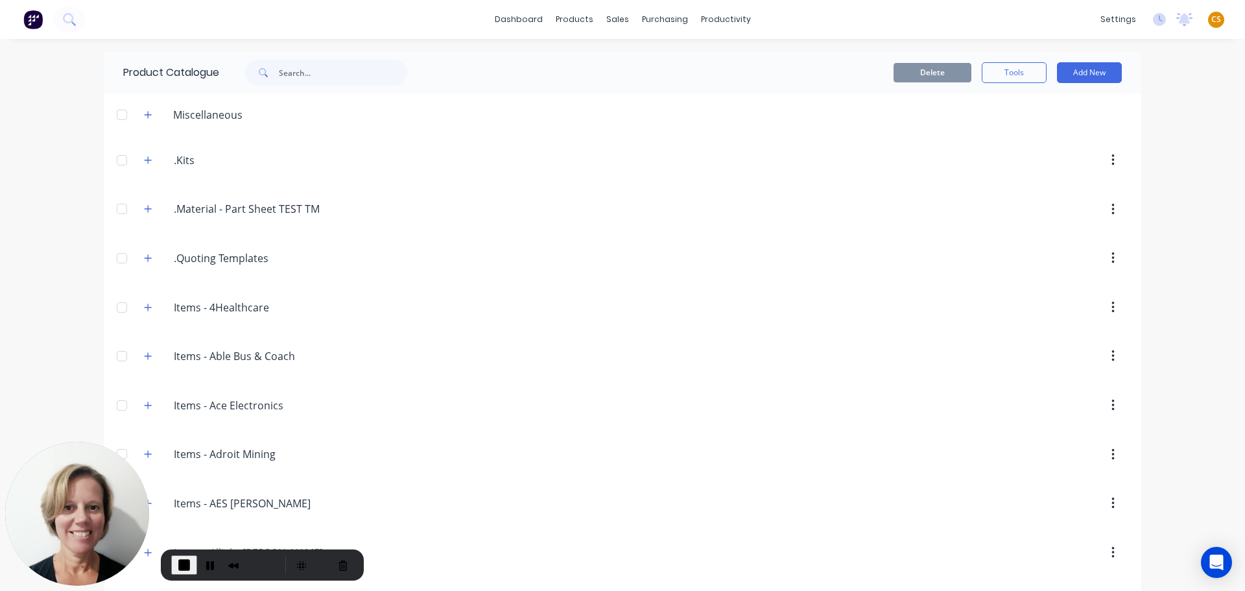
scroll to position [1377, 0]
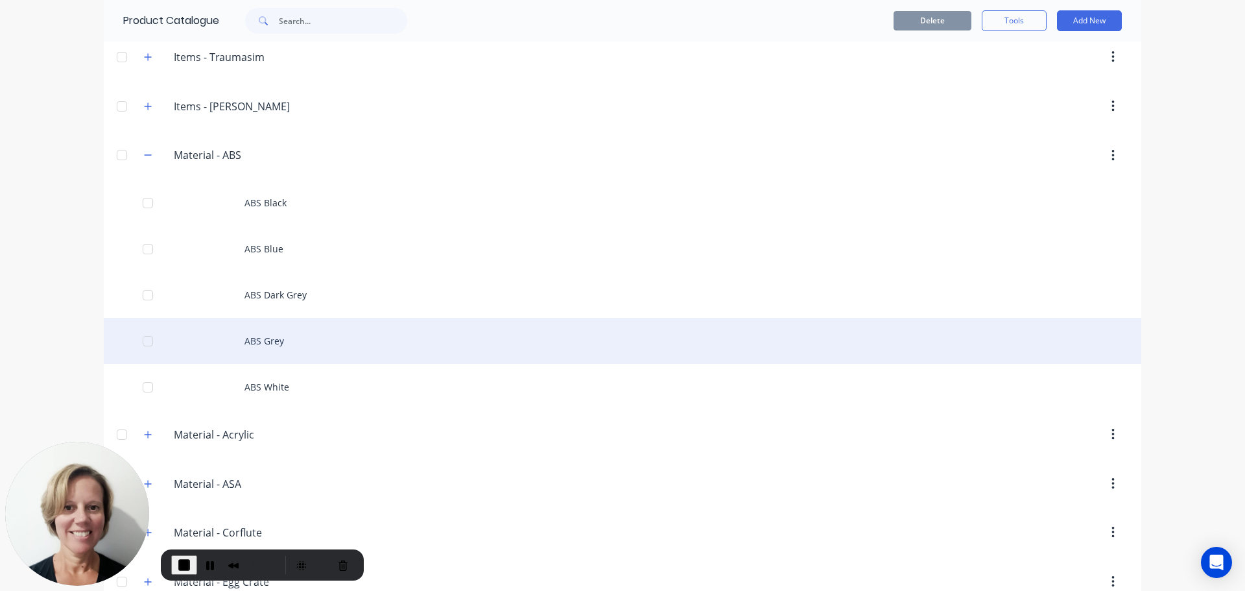
click at [279, 343] on div "ABS Grey" at bounding box center [622, 341] width 1037 height 46
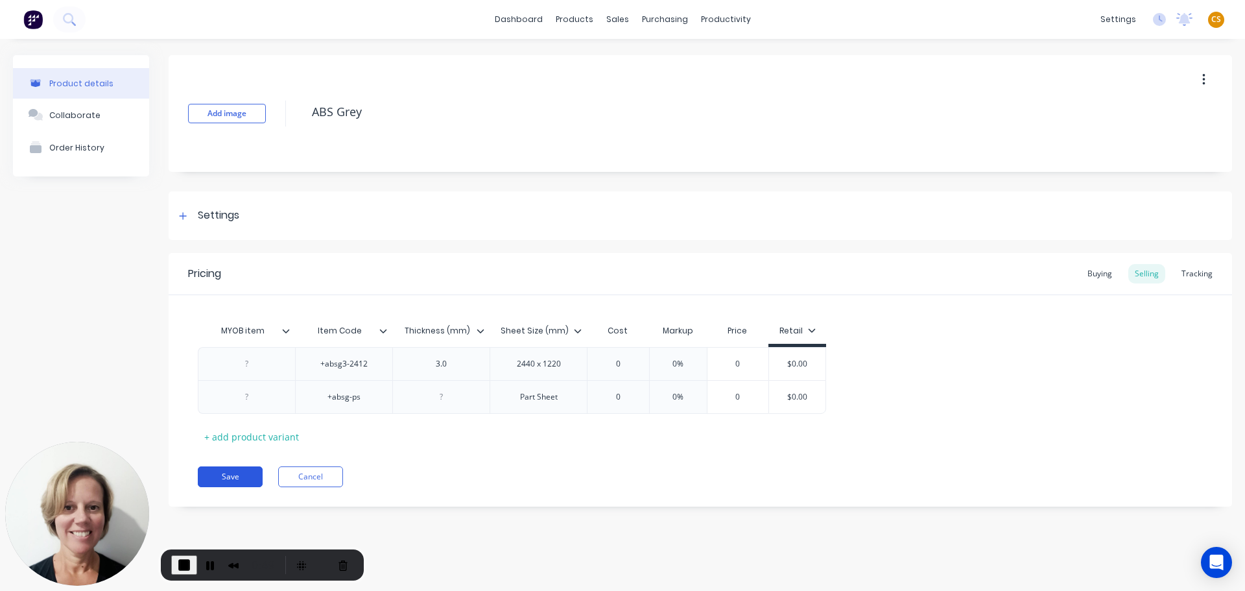
click at [222, 480] on button "Save" at bounding box center [230, 476] width 65 height 21
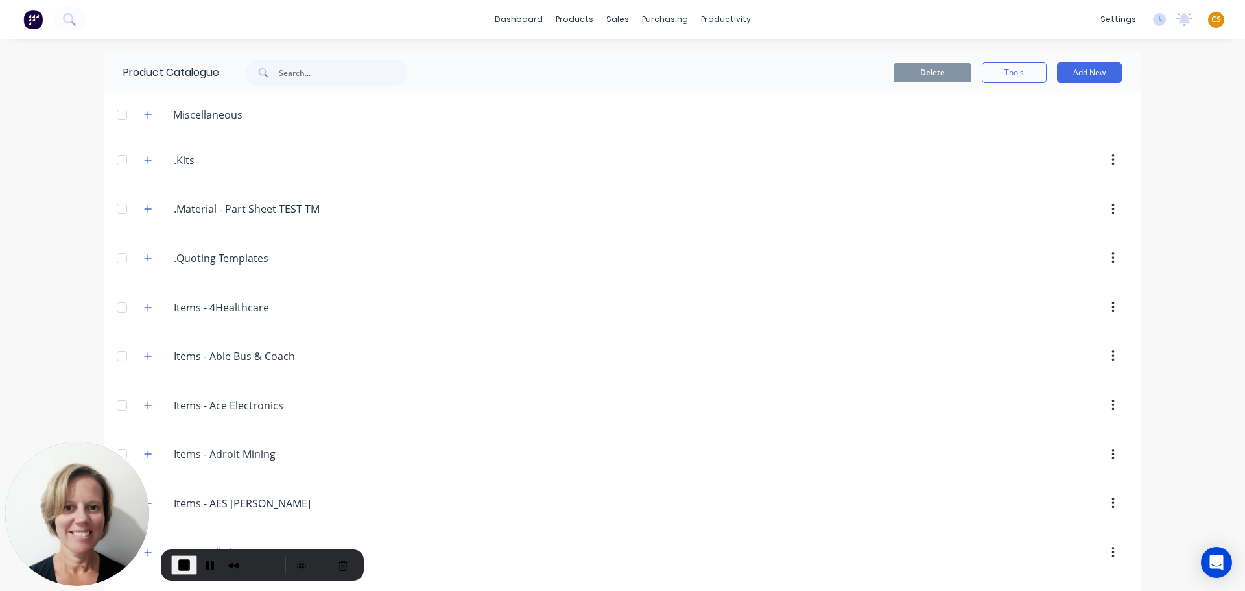
scroll to position [1377, 0]
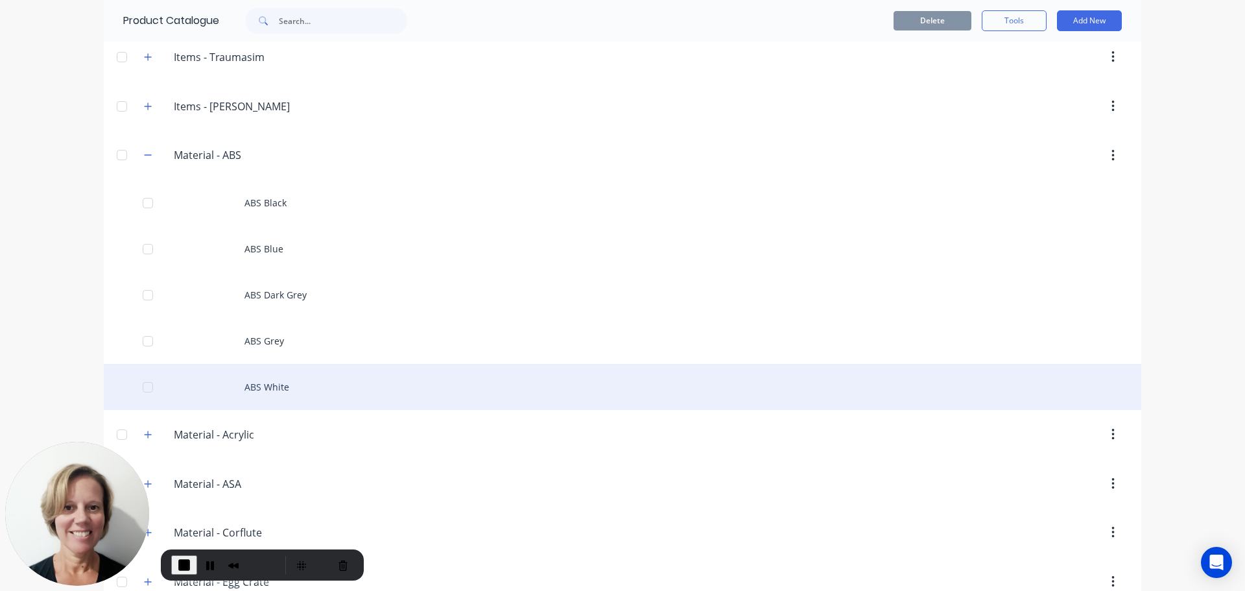
click at [260, 393] on div "ABS White" at bounding box center [622, 387] width 1037 height 46
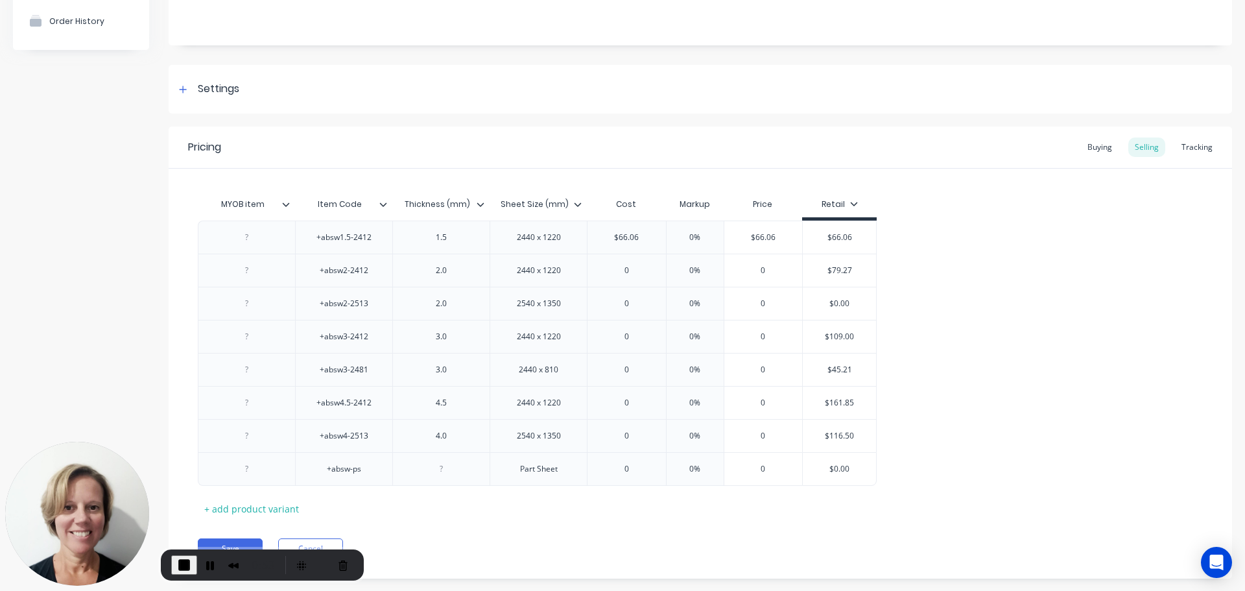
scroll to position [150, 0]
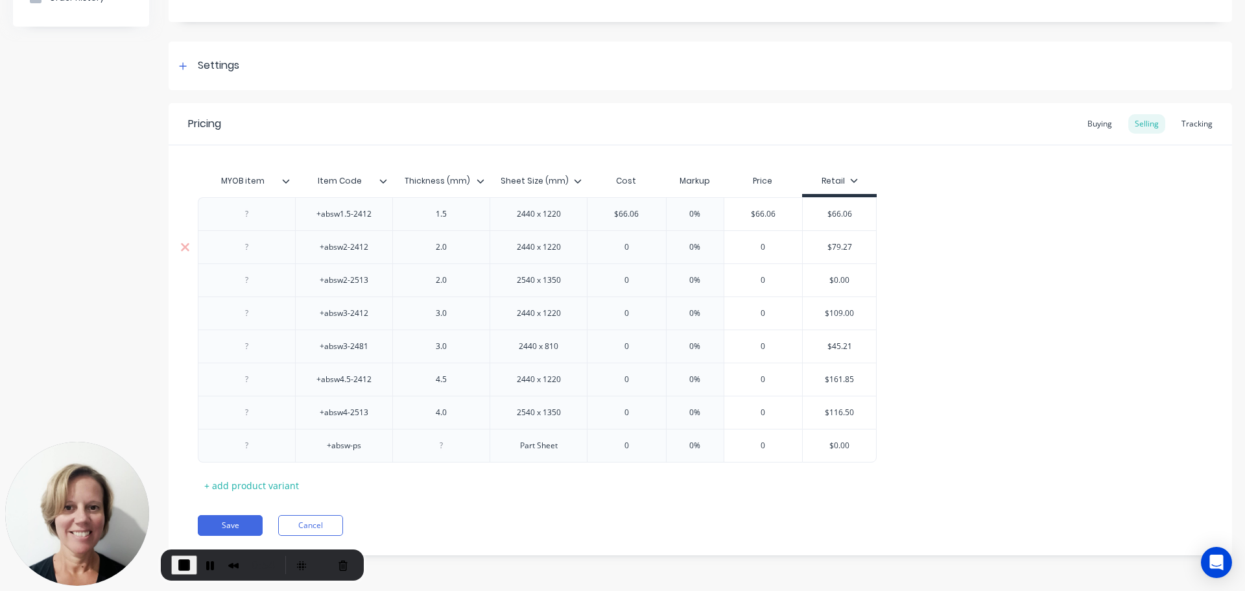
type input "$79.27"
click at [839, 247] on input "$79.27" at bounding box center [839, 247] width 73 height 12
click at [838, 246] on input "$79.27" at bounding box center [839, 247] width 73 height 12
click at [615, 244] on input "0" at bounding box center [626, 247] width 78 height 12
paste input "79.27"
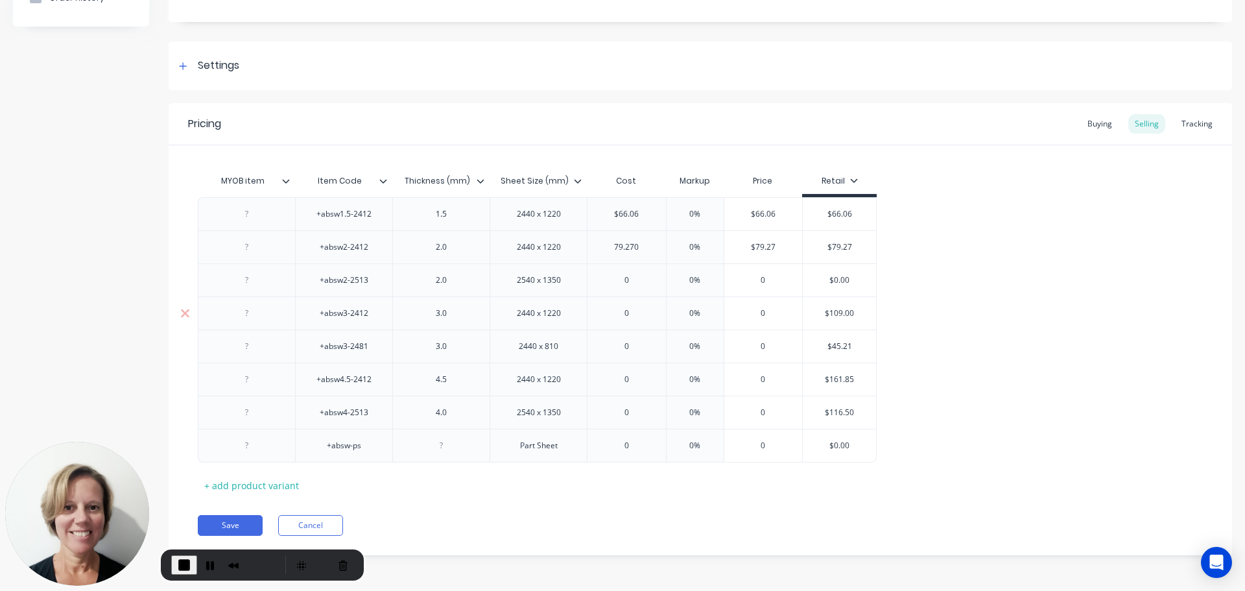
type input "79.270"
type input "$109.00"
click at [840, 310] on input "$109.00" at bounding box center [839, 313] width 73 height 12
click at [638, 315] on input "0" at bounding box center [626, 313] width 78 height 12
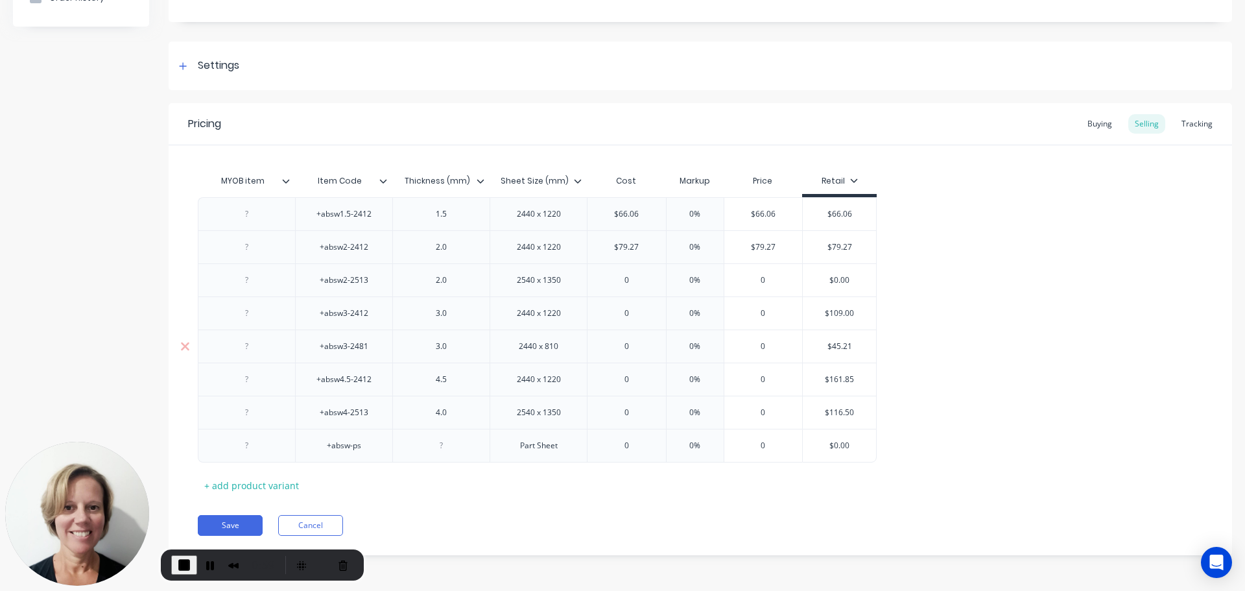
paste input "109.00"
type input "0109.00"
type input "$45.21"
click at [831, 346] on input "$45.21" at bounding box center [839, 346] width 73 height 12
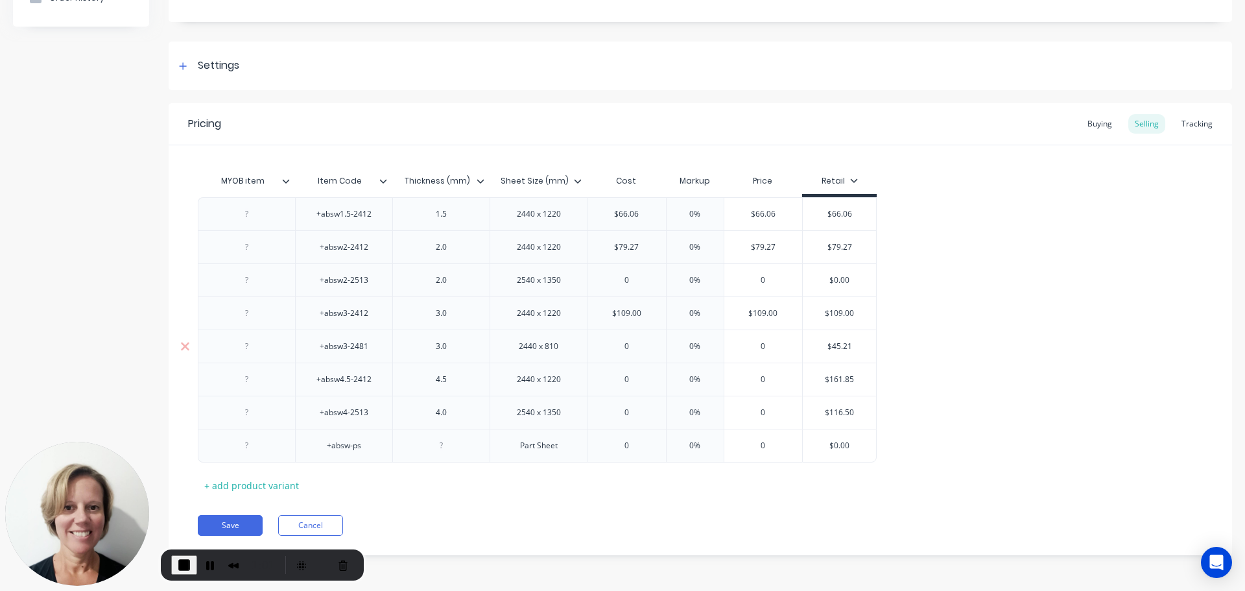
click at [626, 345] on input "0" at bounding box center [626, 346] width 78 height 12
paste input "45.21"
type input "45.210"
type input "$161.85"
click at [834, 380] on input "$161.85" at bounding box center [839, 379] width 73 height 12
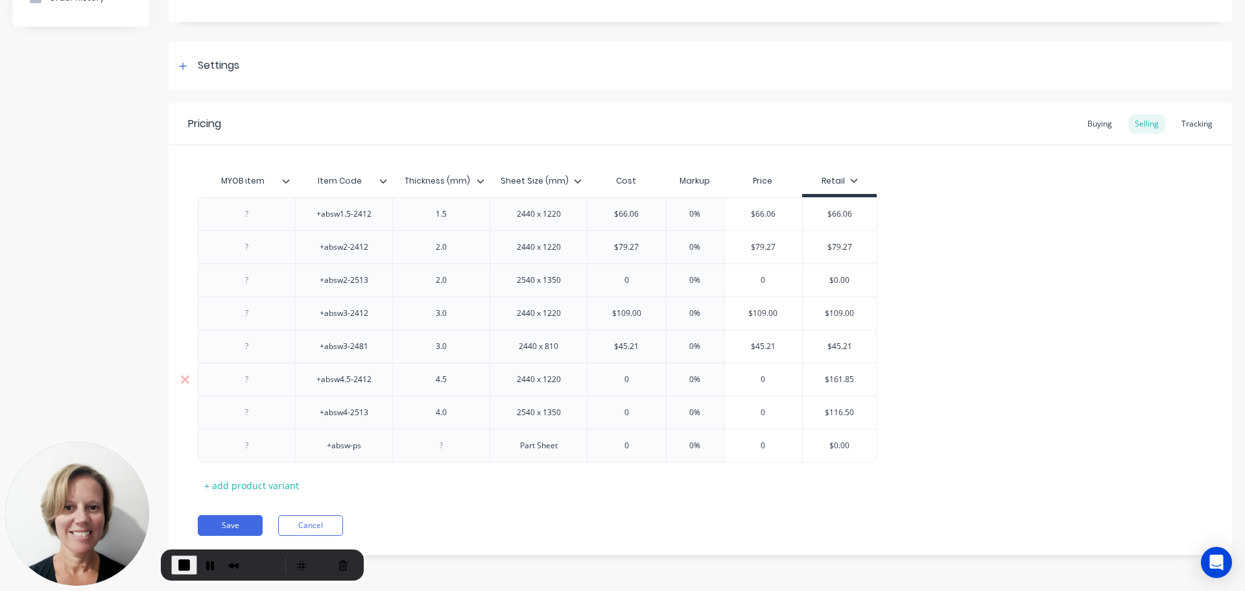
click at [834, 380] on input "$161.85" at bounding box center [839, 379] width 73 height 12
click at [635, 382] on input "0" at bounding box center [626, 379] width 78 height 12
paste input "161.85"
type input "0161.85"
type input "$116.50"
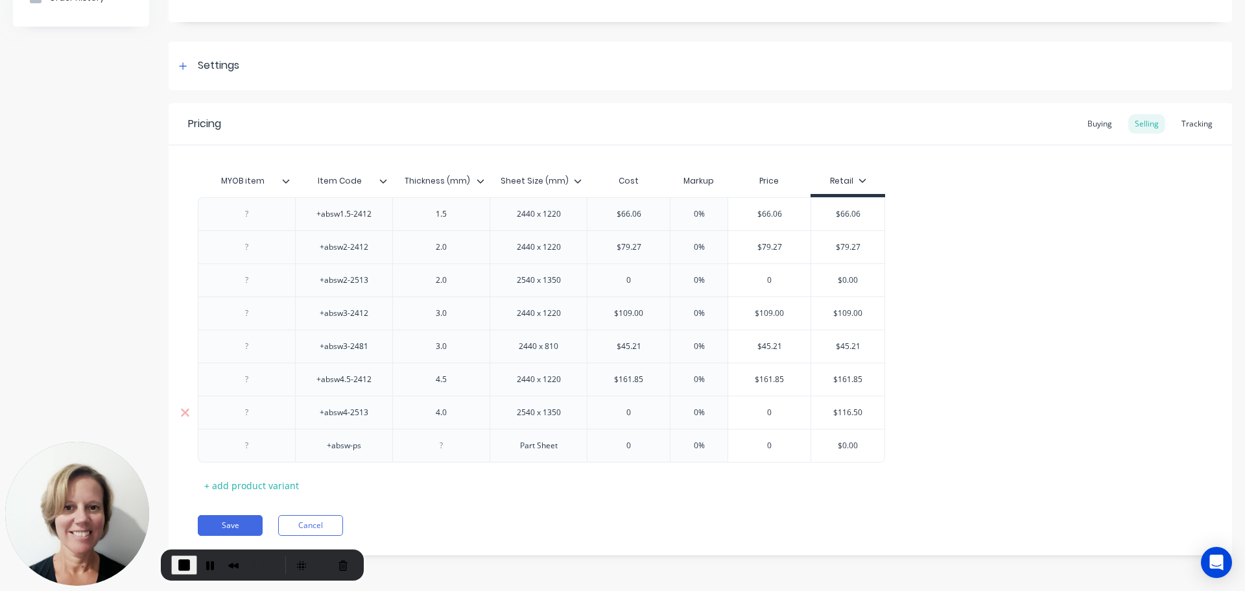
click at [846, 410] on input "$116.50" at bounding box center [847, 413] width 73 height 12
click at [627, 412] on input "0" at bounding box center [628, 413] width 82 height 12
paste input "116.5"
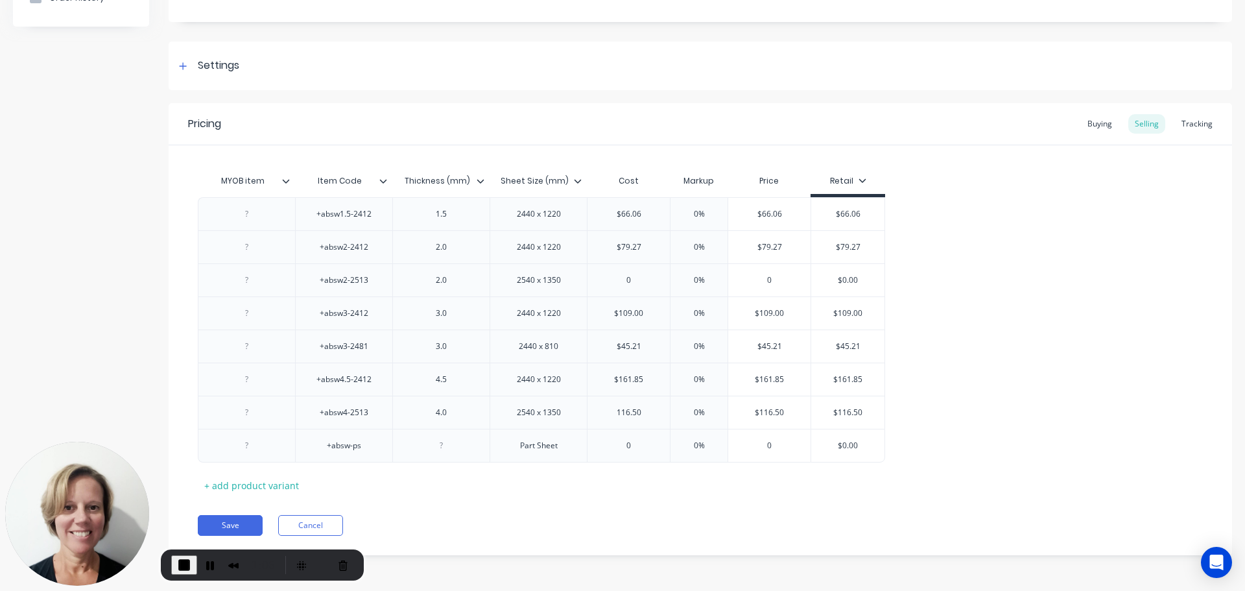
type input "116.50"
click at [1010, 441] on div "+absw1.5-2412 1.5 2440 x 1220 $66.06 0% $66.06 $66.06 +absw2-2412 2.0 2440 x 12…" at bounding box center [700, 329] width 1005 height 265
type input "0%"
click at [681, 211] on input "0%" at bounding box center [699, 214] width 65 height 12
click at [678, 516] on div "Save Cancel" at bounding box center [715, 525] width 1034 height 21
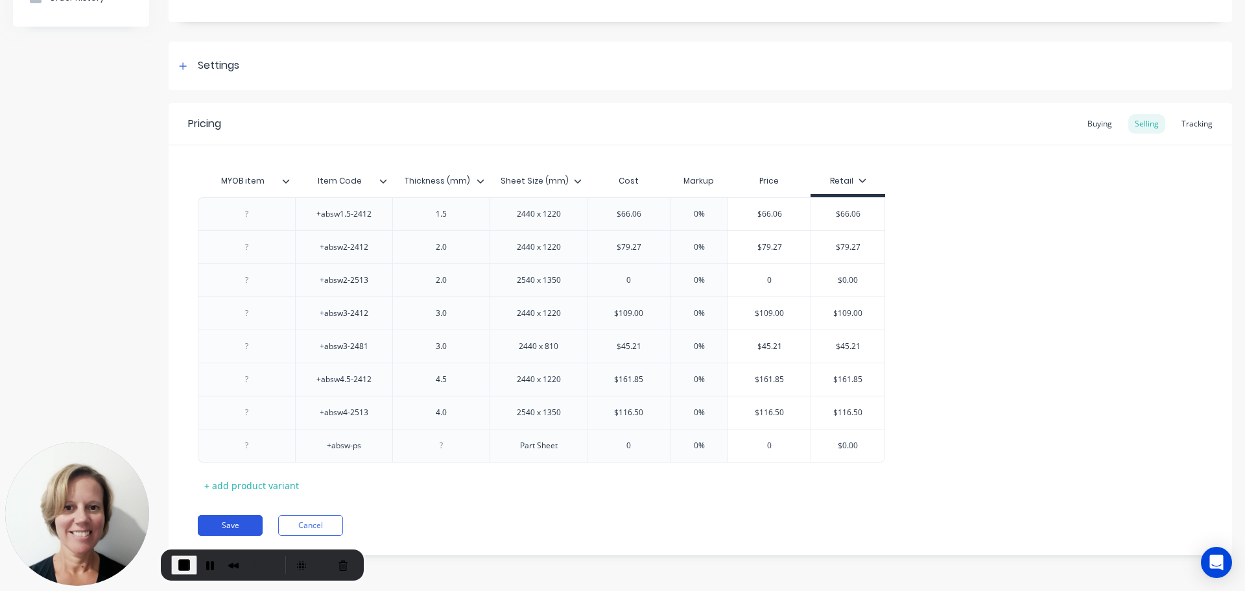
click at [228, 523] on button "Save" at bounding box center [230, 525] width 65 height 21
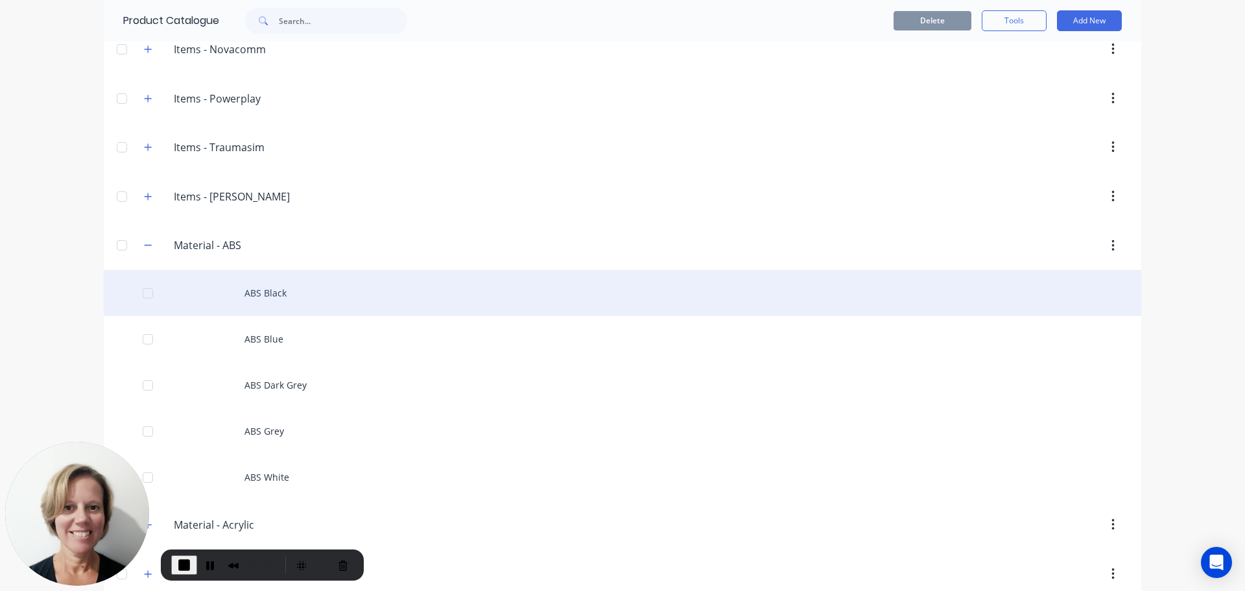
scroll to position [1362, 0]
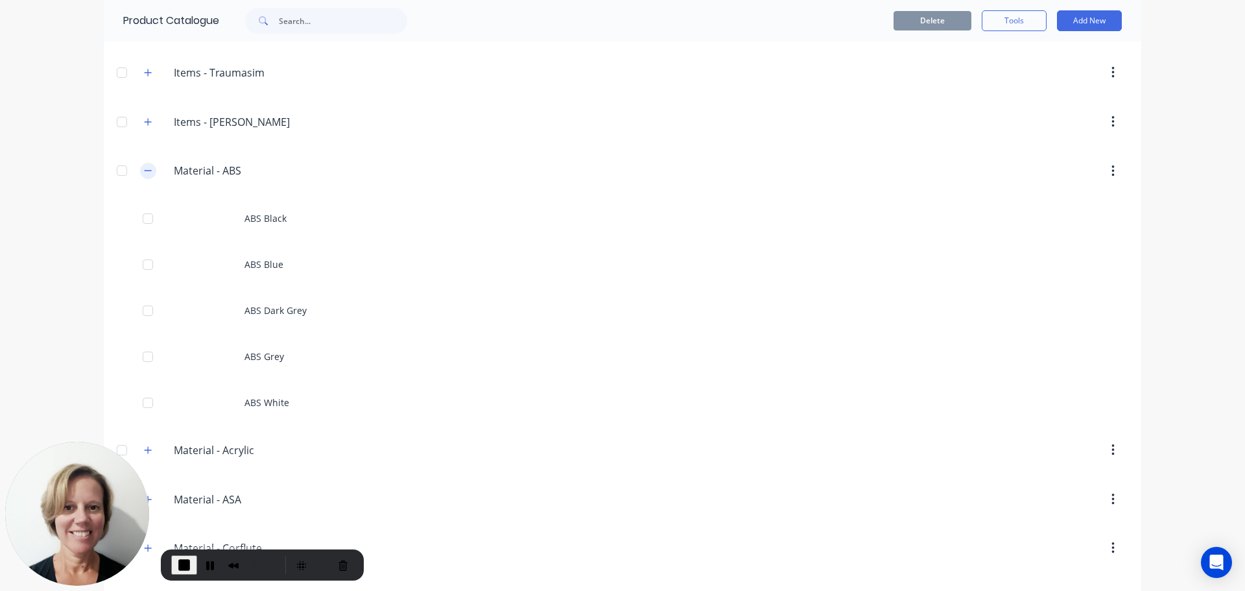
click at [144, 169] on icon "button" at bounding box center [148, 170] width 8 height 9
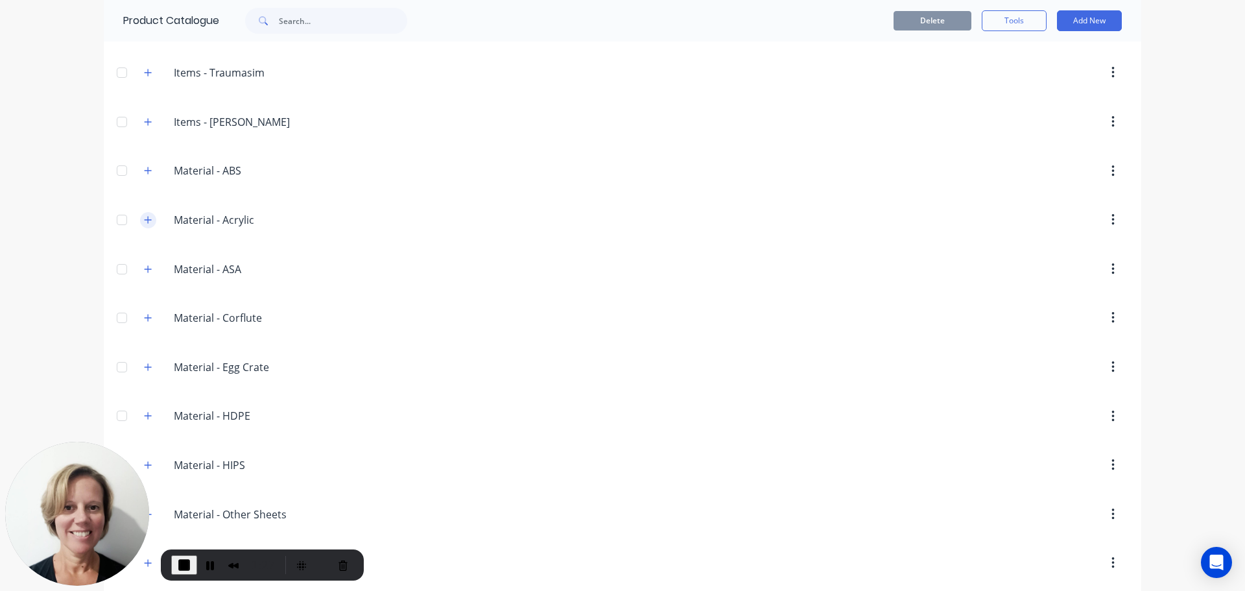
click at [144, 224] on icon "button" at bounding box center [148, 219] width 8 height 9
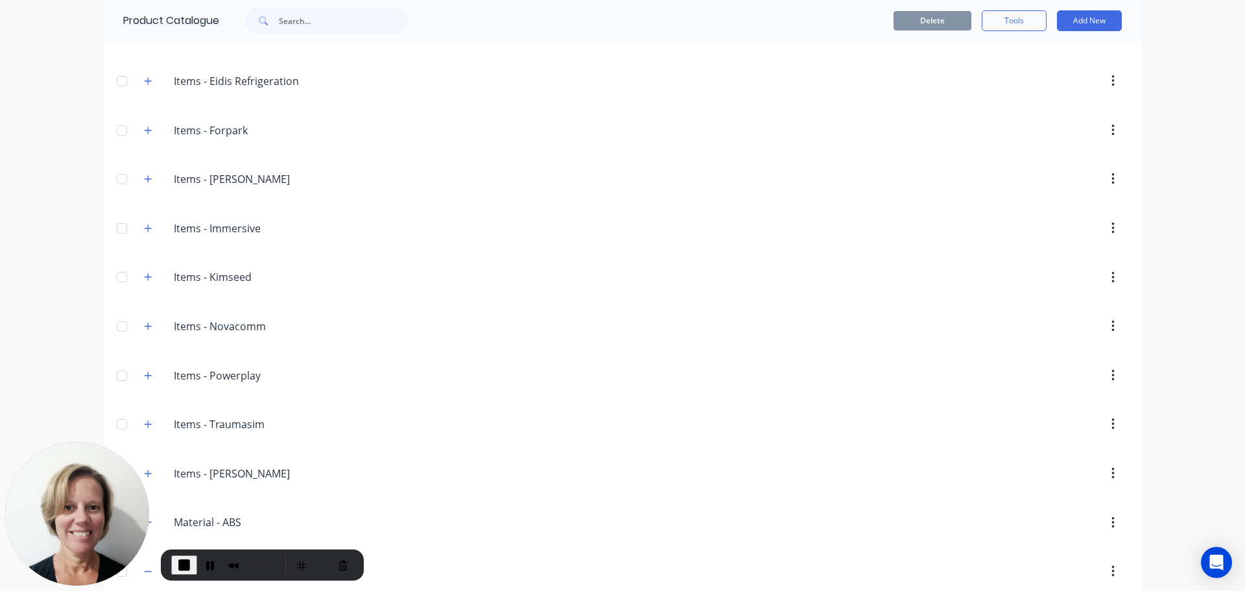
scroll to position [973, 0]
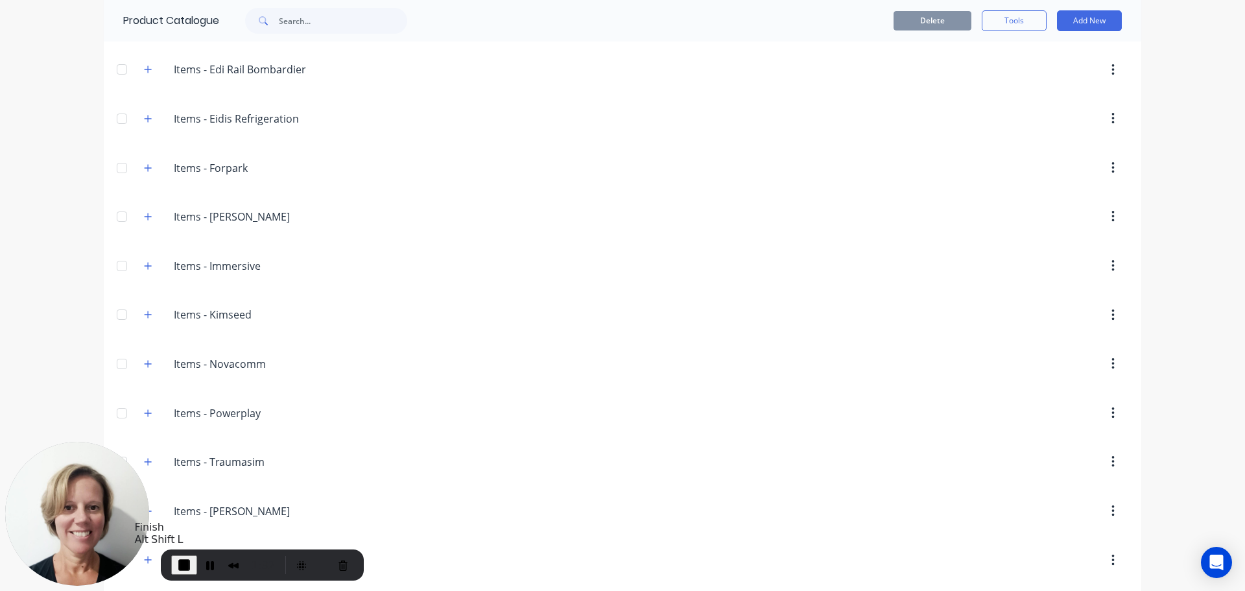
click at [182, 565] on span "End Recording" at bounding box center [184, 565] width 16 height 16
